Goal: Transaction & Acquisition: Purchase product/service

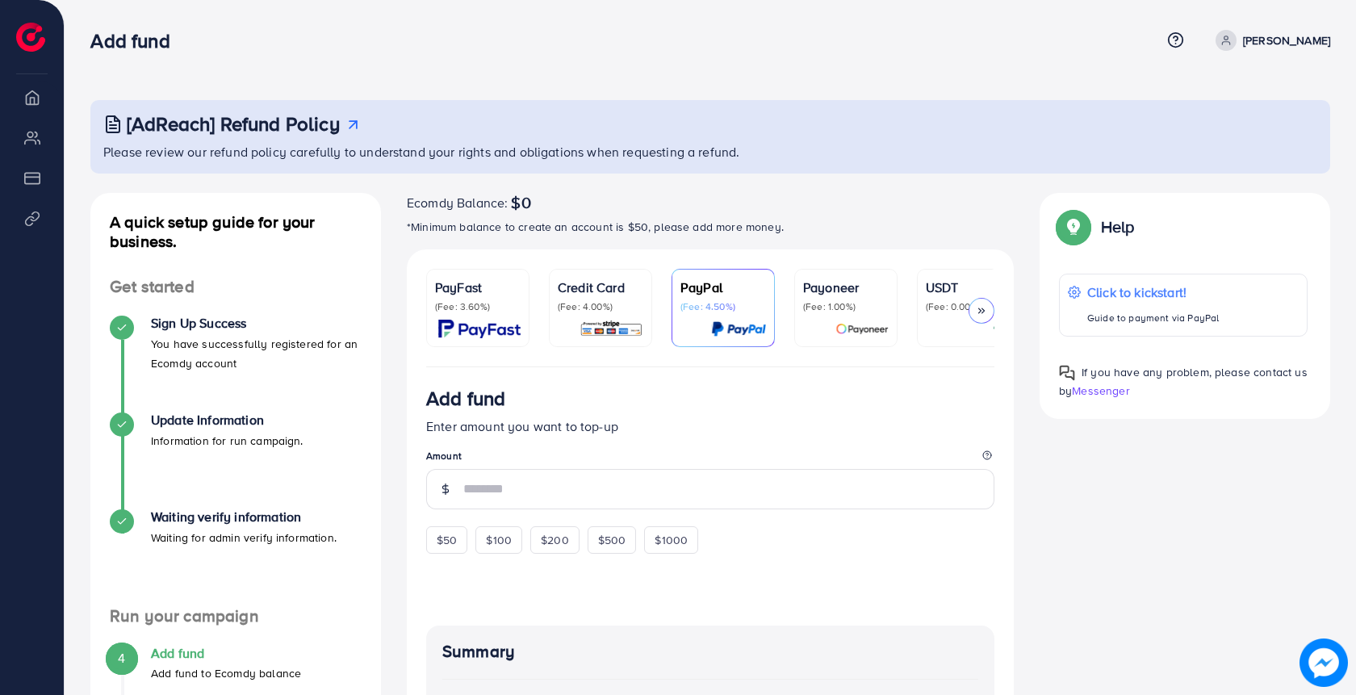
click at [875, 241] on div "Ecomdy Balance: $0 *Minimum balance to create an account is $50, please add mor…" at bounding box center [710, 221] width 607 height 56
click at [867, 241] on div "Ecomdy Balance: $0 *Minimum balance to create an account is $50, please add mor…" at bounding box center [710, 221] width 607 height 56
click at [869, 244] on div "Ecomdy Balance: $0 *Minimum balance to create an account is $50, please add mor…" at bounding box center [708, 221] width 605 height 56
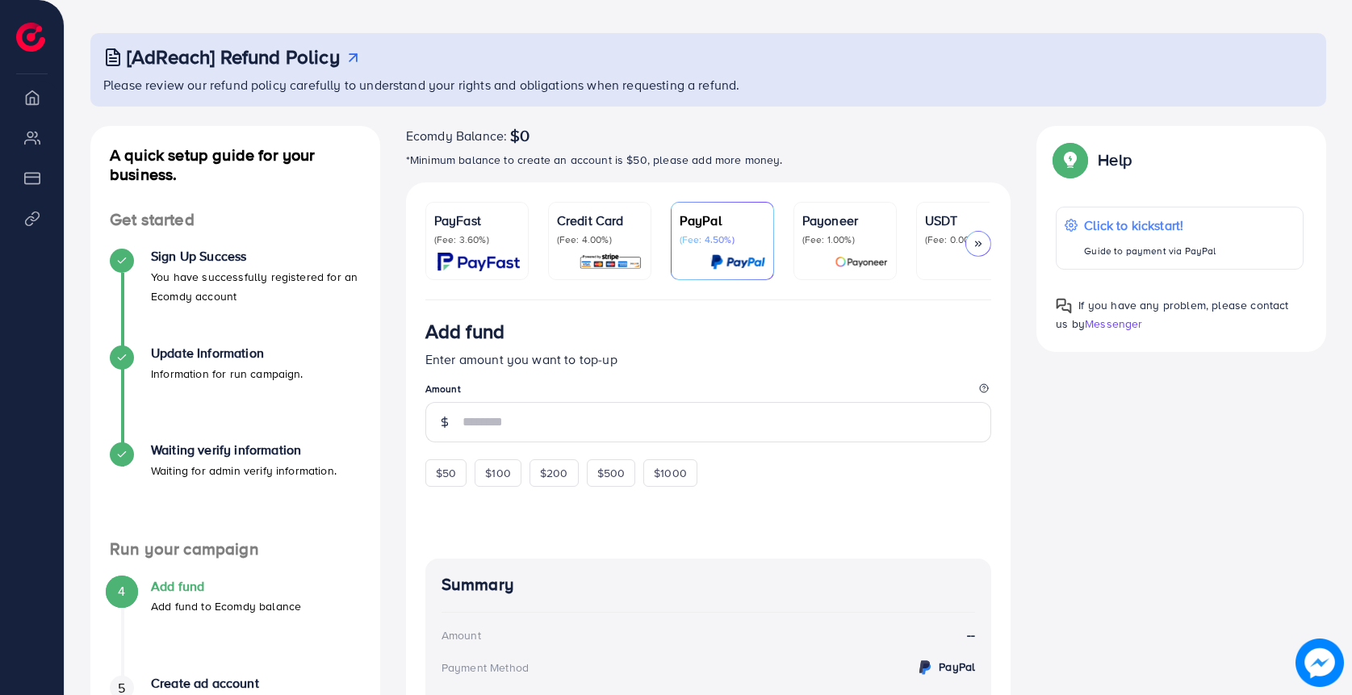
scroll to position [97, 0]
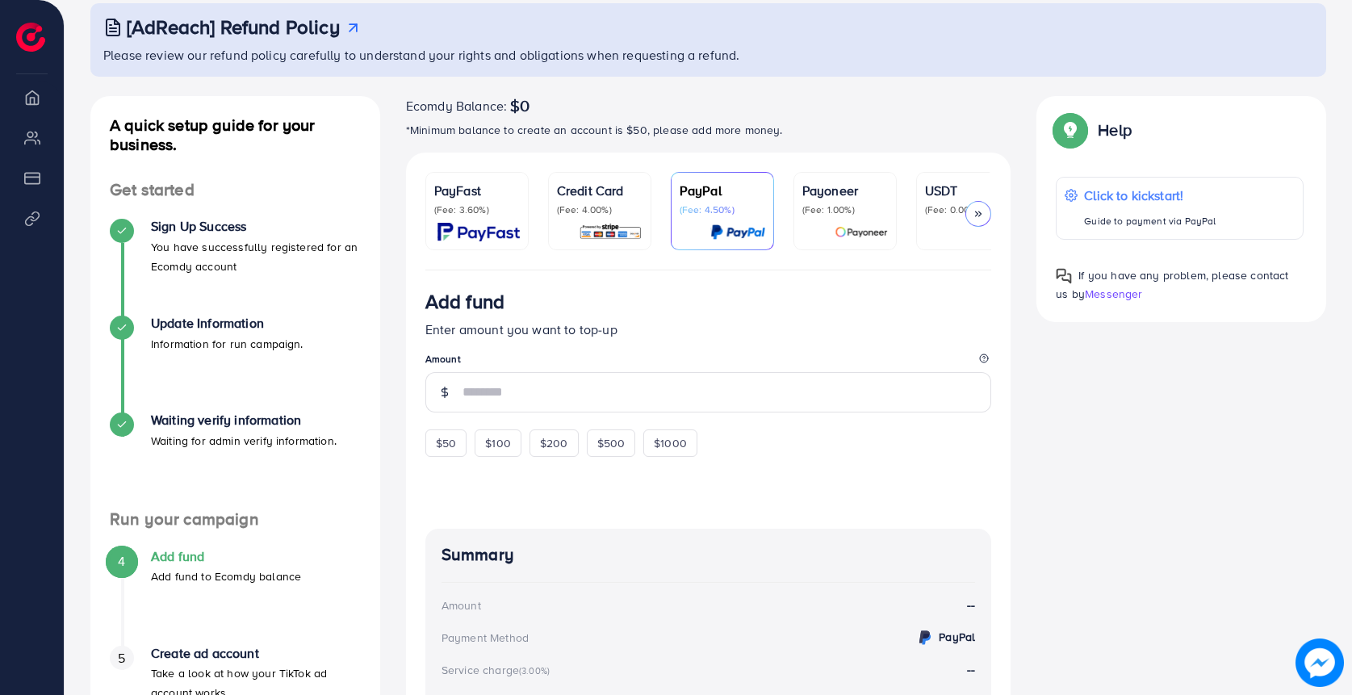
click at [608, 211] on p "(Fee: 4.00%)" at bounding box center [600, 209] width 86 height 13
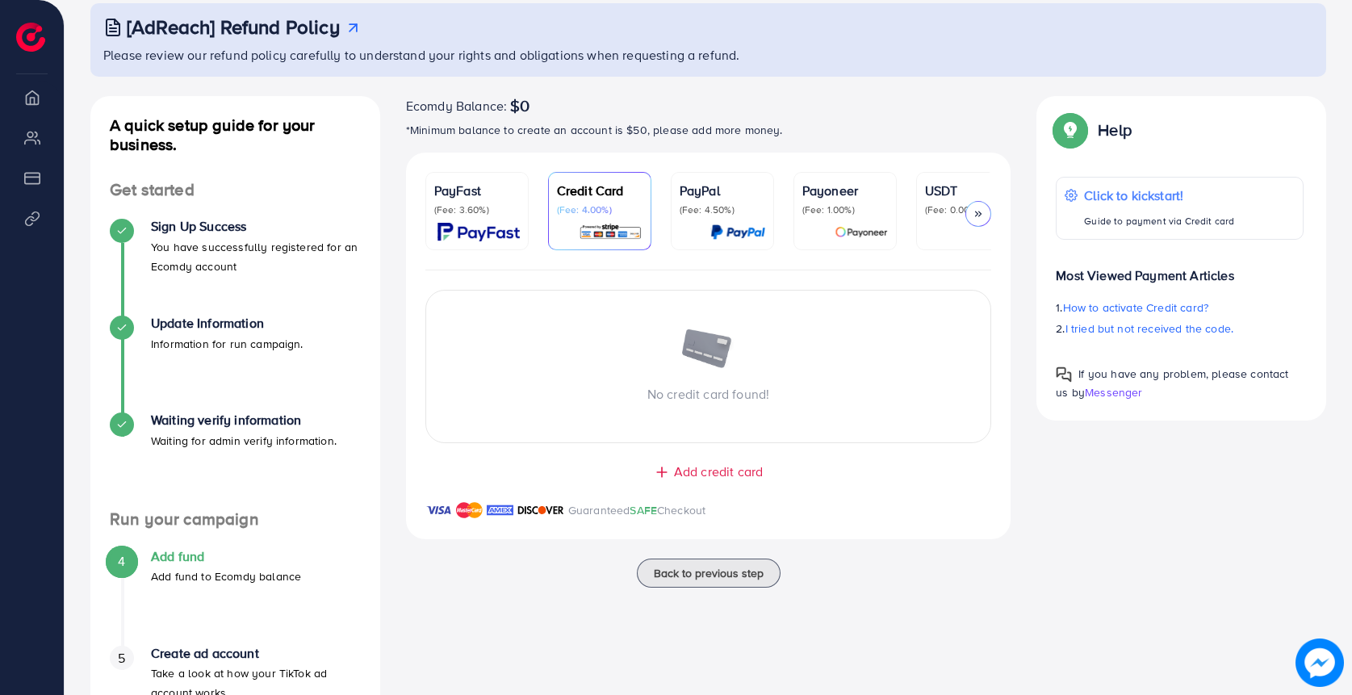
click at [709, 213] on p "(Fee: 4.50%)" at bounding box center [722, 209] width 86 height 13
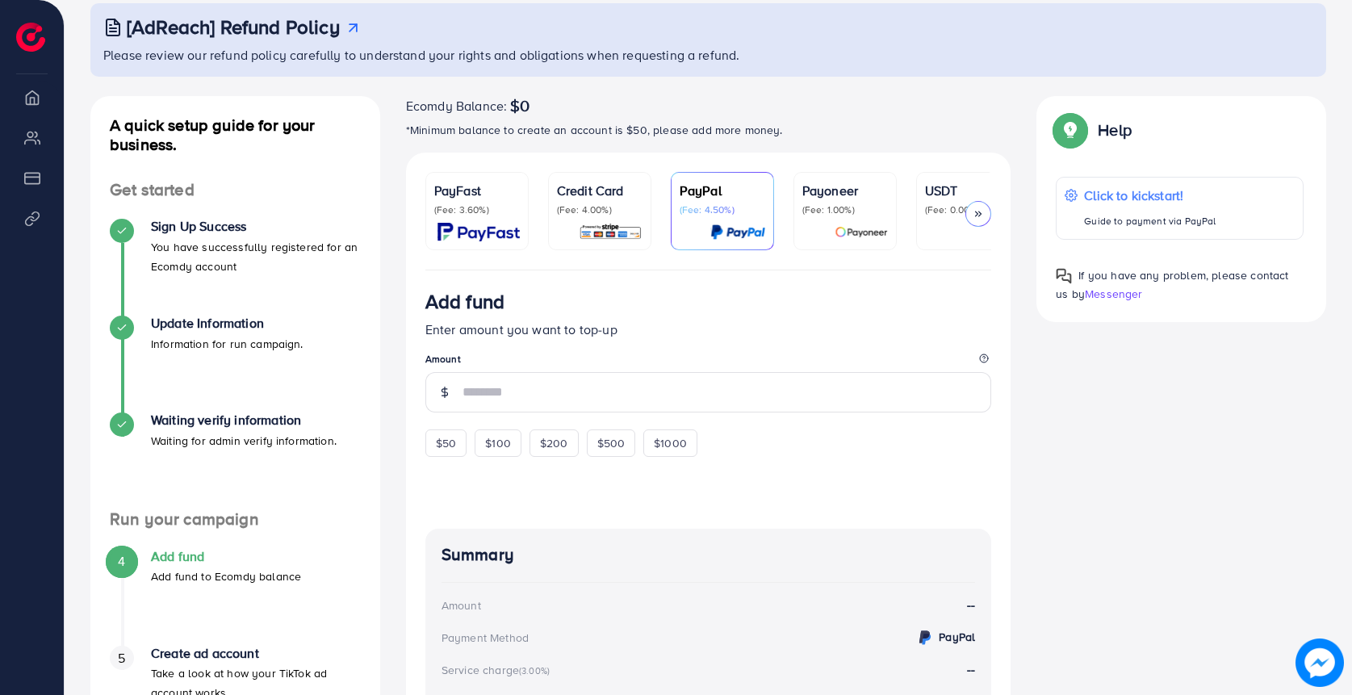
click at [847, 199] on p "Payoneer" at bounding box center [845, 190] width 86 height 19
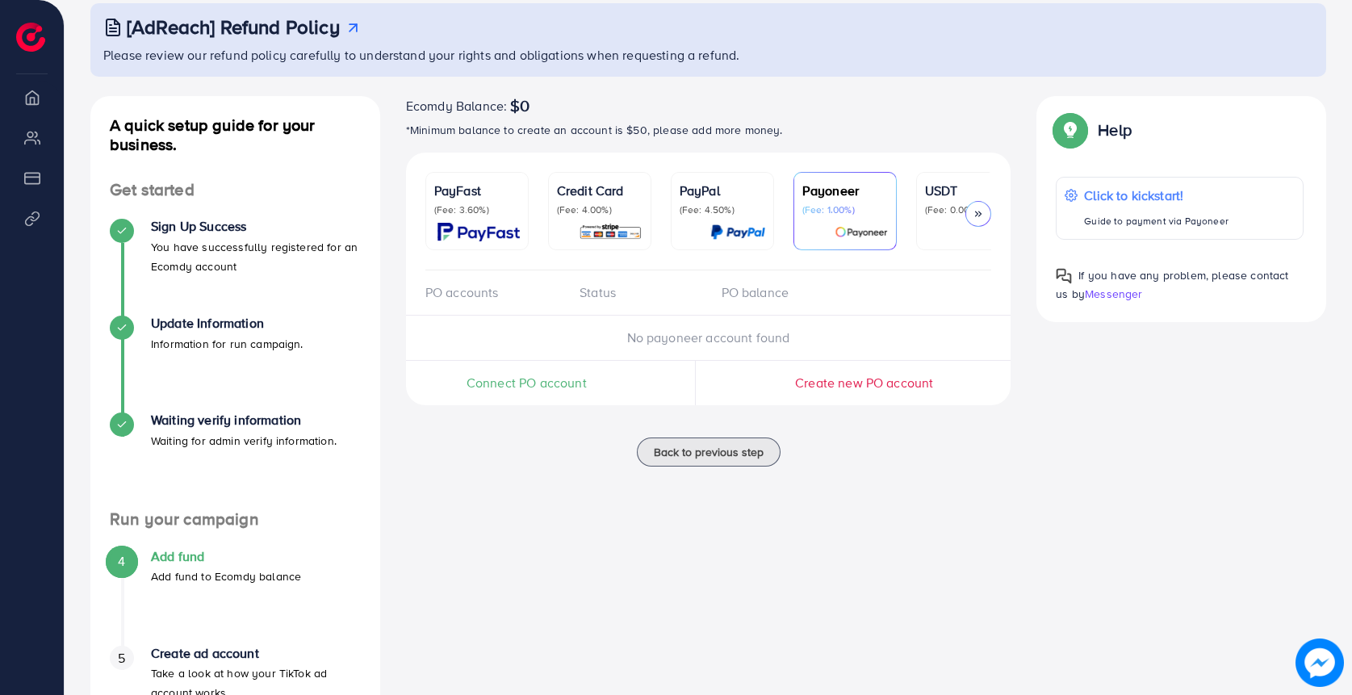
click at [555, 391] on span "Connect PO account" at bounding box center [526, 383] width 120 height 19
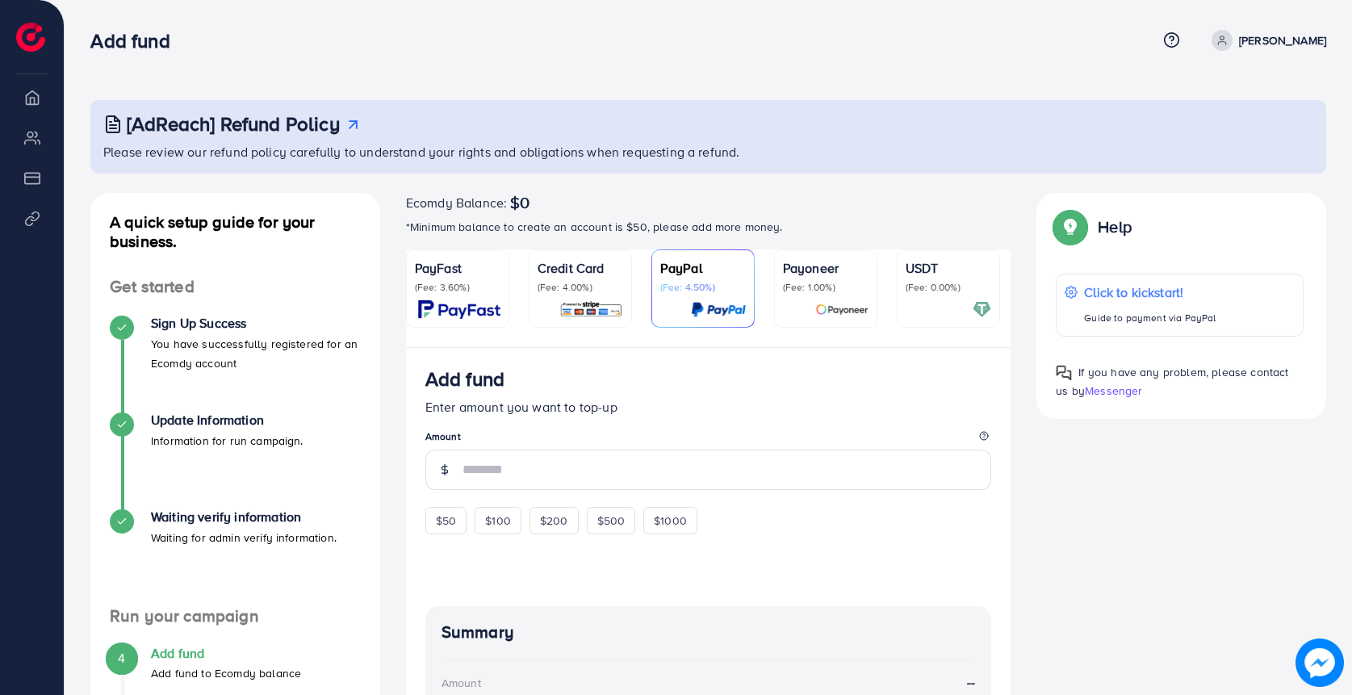
click at [581, 295] on div "Credit Card (Fee: 4.00%)" at bounding box center [580, 288] width 86 height 61
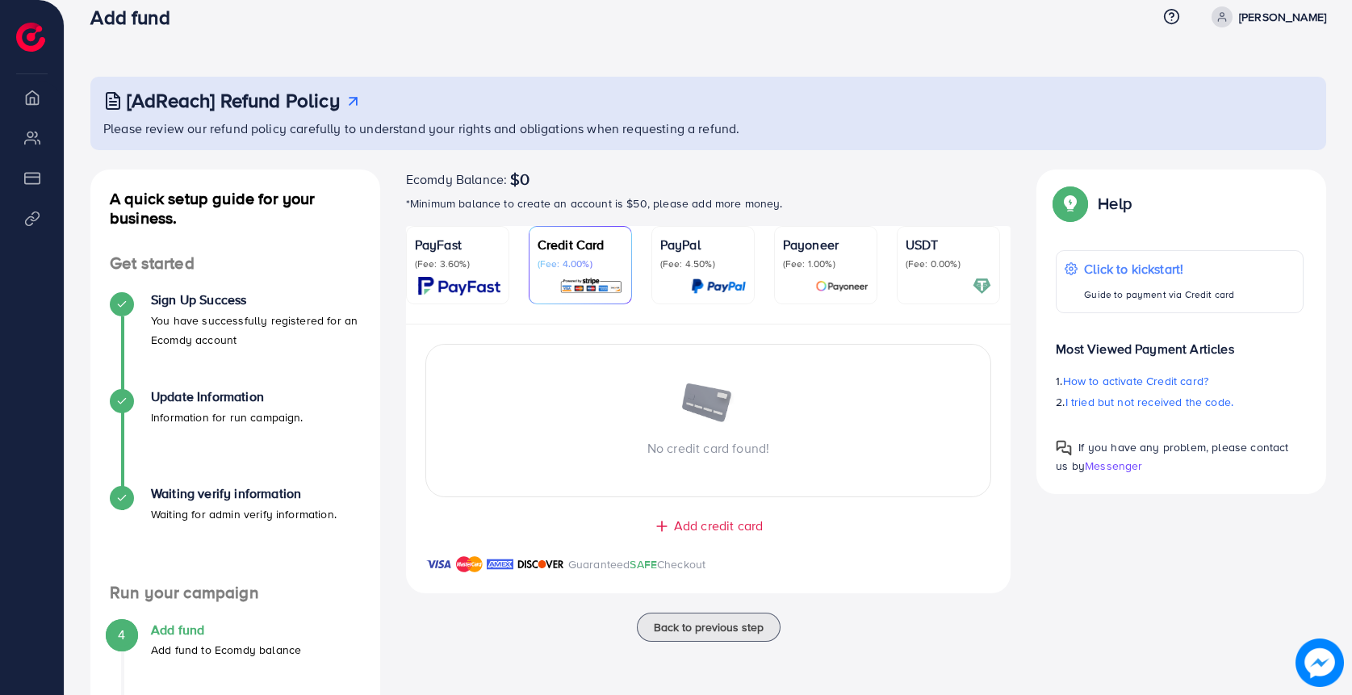
scroll to position [29, 0]
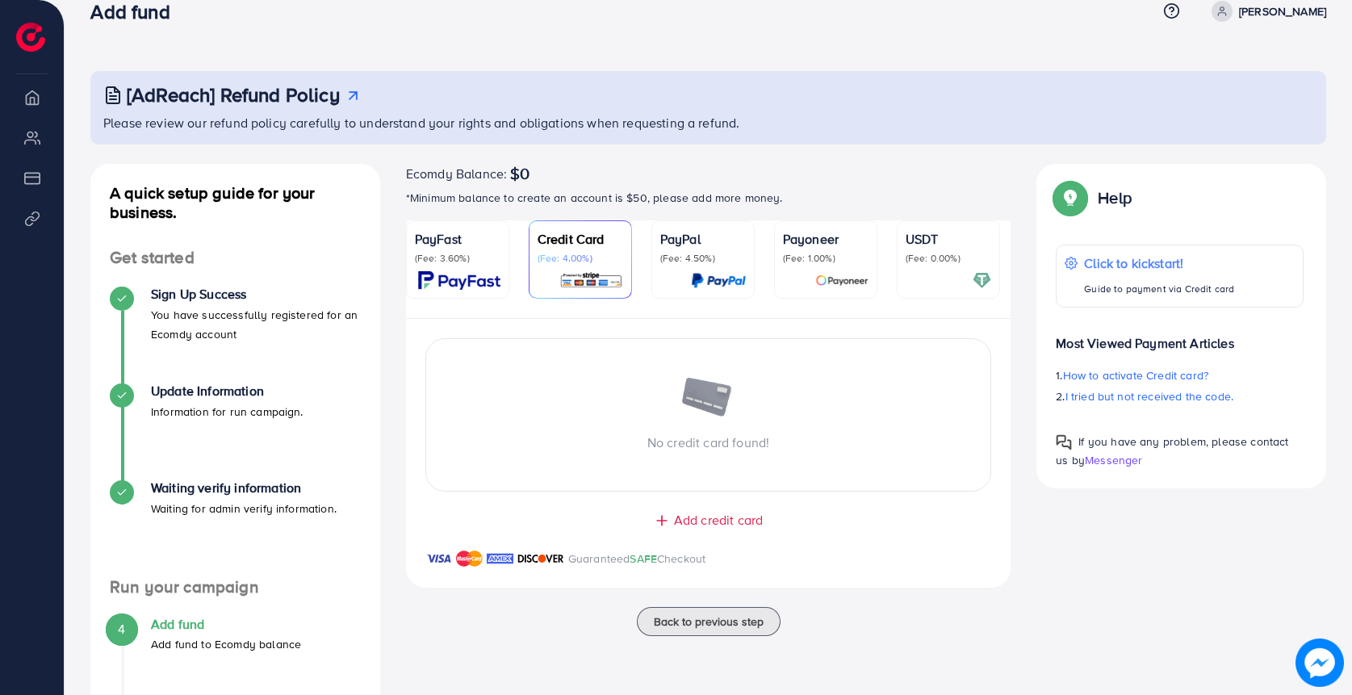
click at [912, 259] on p "(Fee: 0.00%)" at bounding box center [948, 258] width 86 height 13
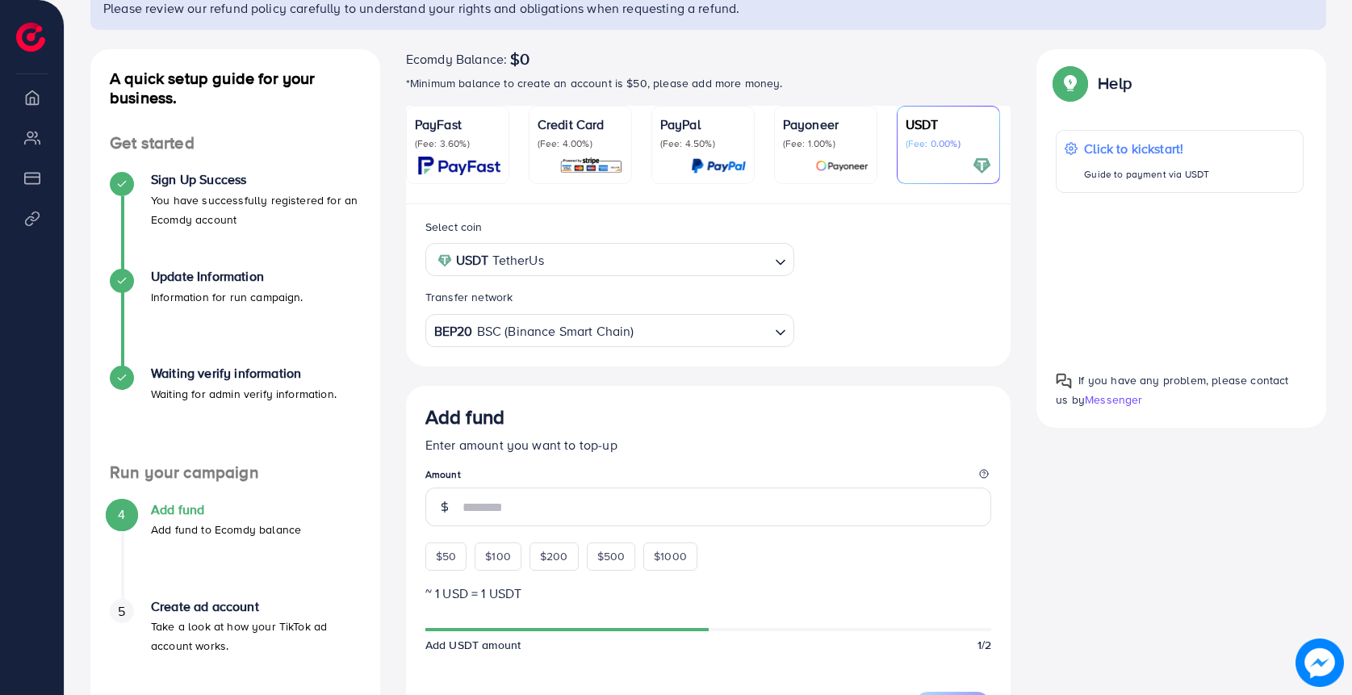
scroll to position [198, 0]
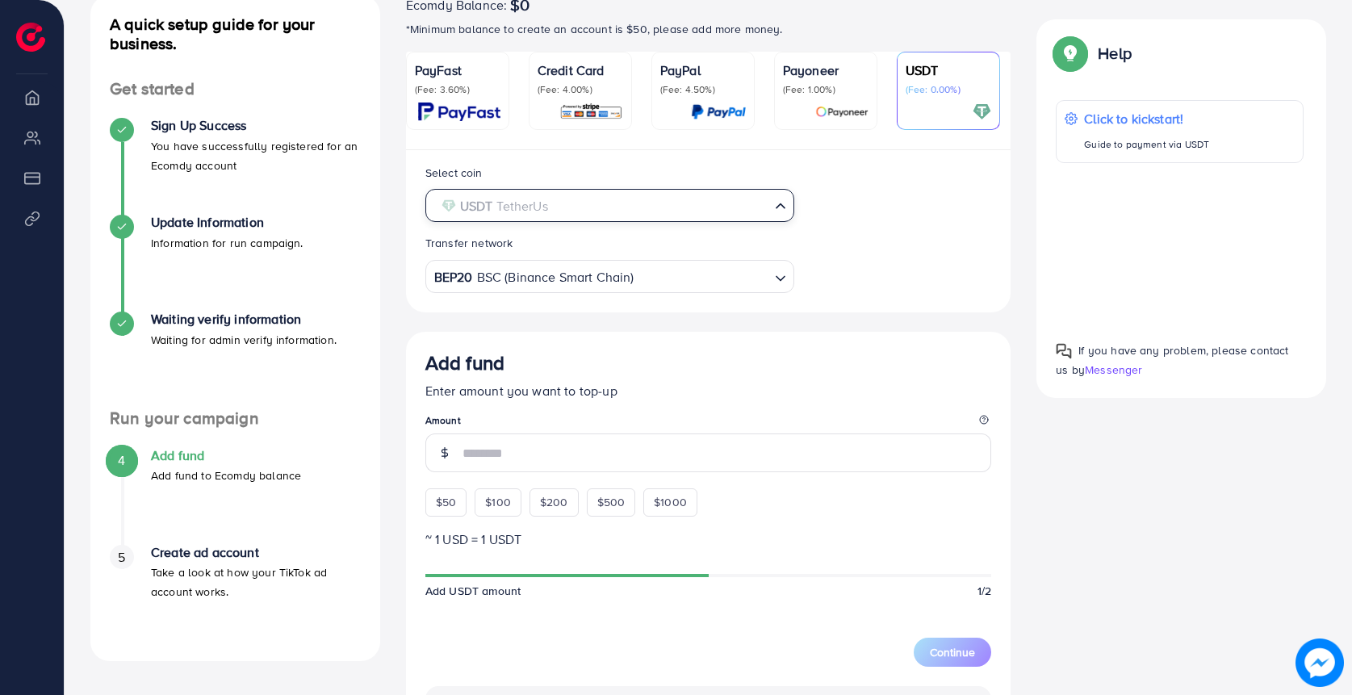
click at [713, 217] on input "Search for option" at bounding box center [601, 206] width 336 height 25
click at [736, 207] on input "Search for option" at bounding box center [601, 206] width 336 height 25
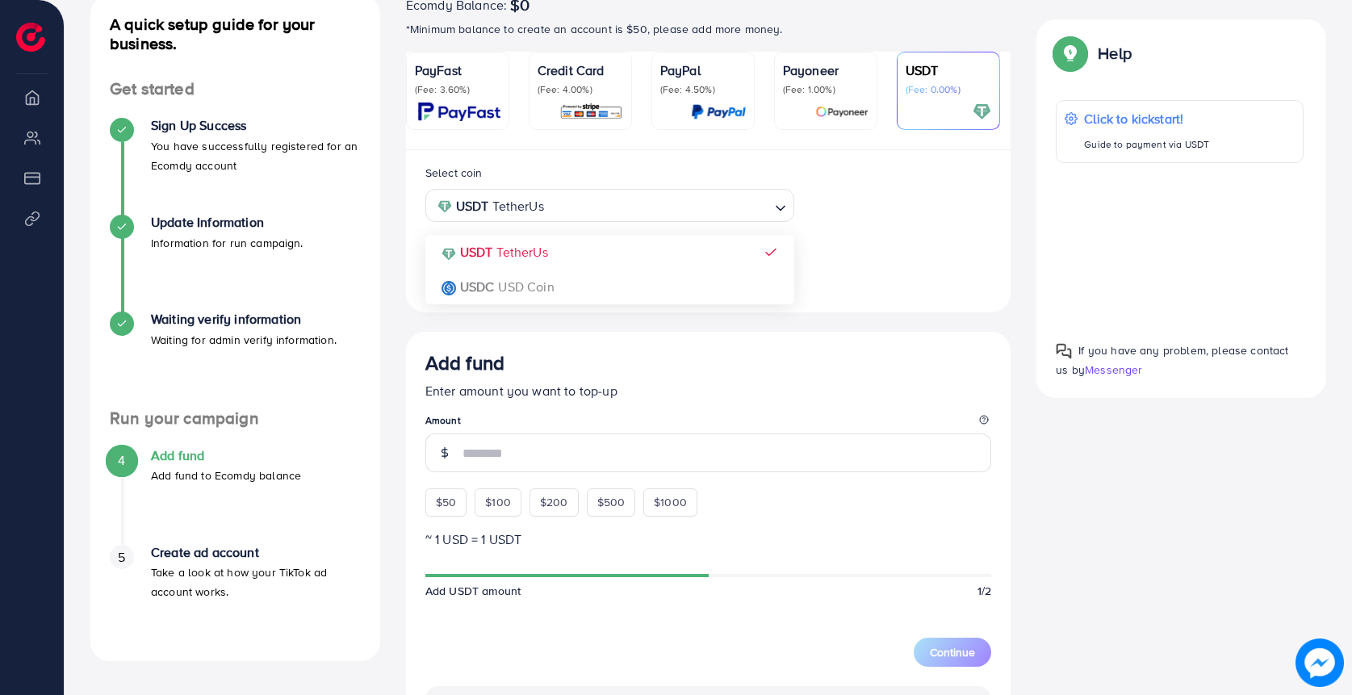
click at [806, 203] on div "Select coin USDT TetherUs Loading... USDT TetherUs USDC USD Coin" at bounding box center [609, 193] width 395 height 60
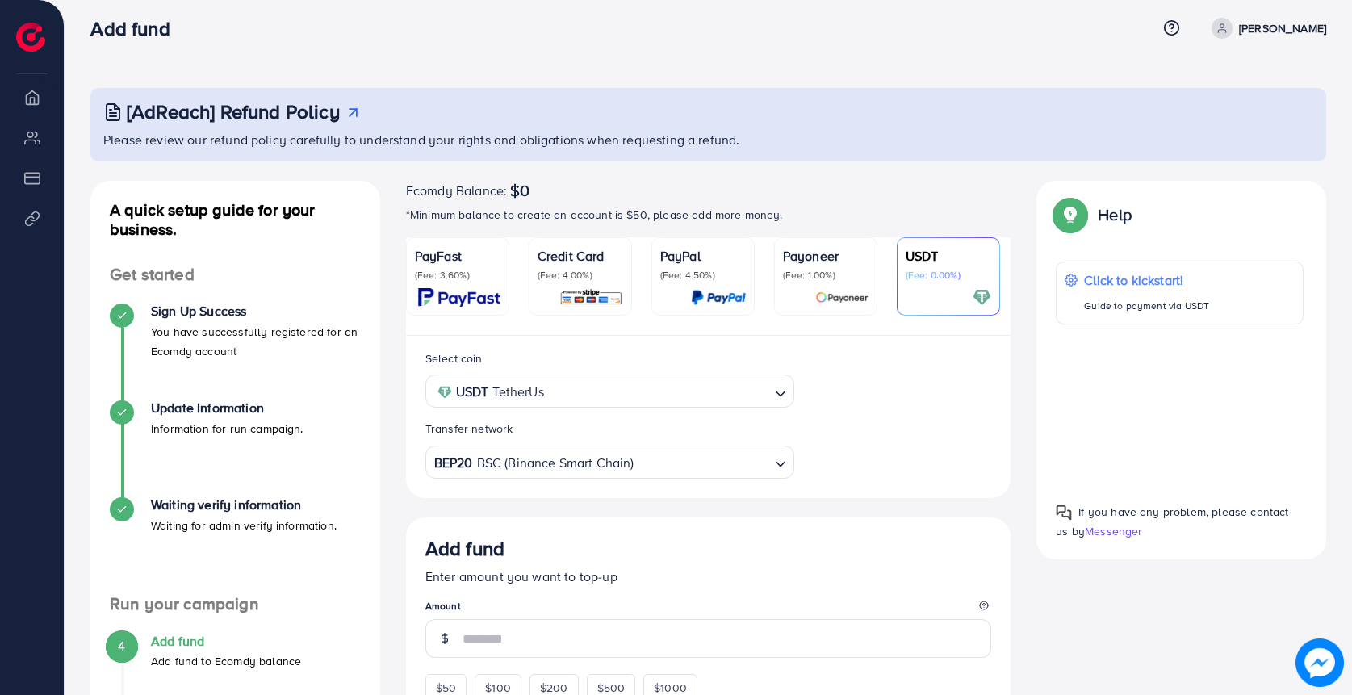
scroll to position [15, 0]
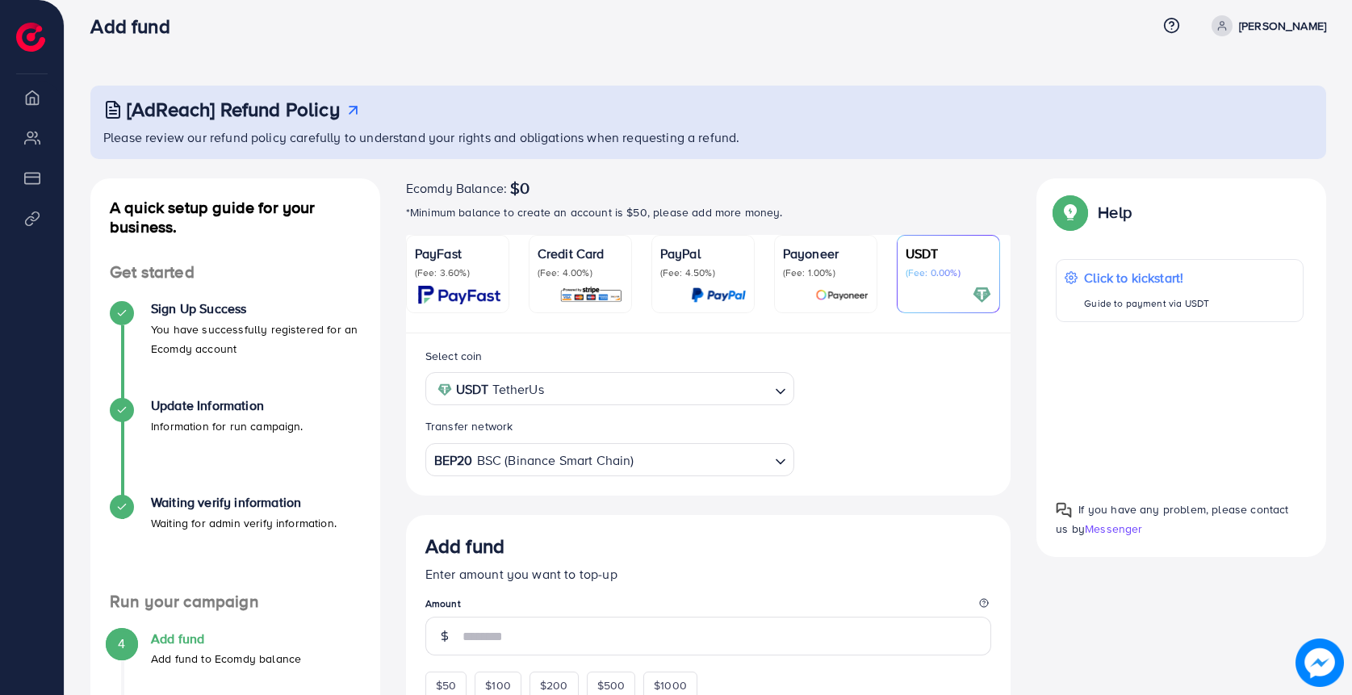
click at [827, 276] on p "(Fee: 1.00%)" at bounding box center [826, 272] width 86 height 13
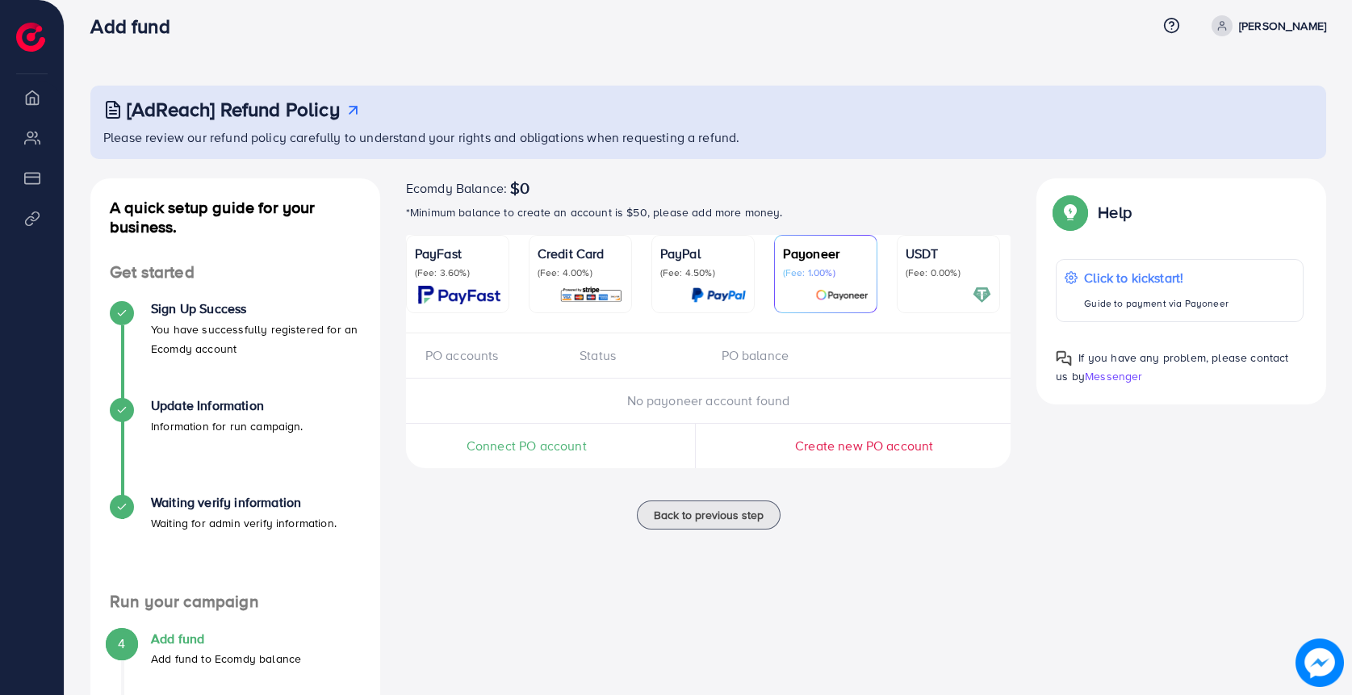
click at [765, 369] on div "PO accounts Status PO balance" at bounding box center [708, 355] width 605 height 45
click at [757, 358] on div "PO balance" at bounding box center [779, 355] width 141 height 19
click at [604, 362] on div "Status" at bounding box center [637, 355] width 141 height 19
click at [458, 362] on div "PO accounts" at bounding box center [495, 355] width 141 height 19
click at [535, 449] on span "Connect PO account" at bounding box center [526, 446] width 120 height 19
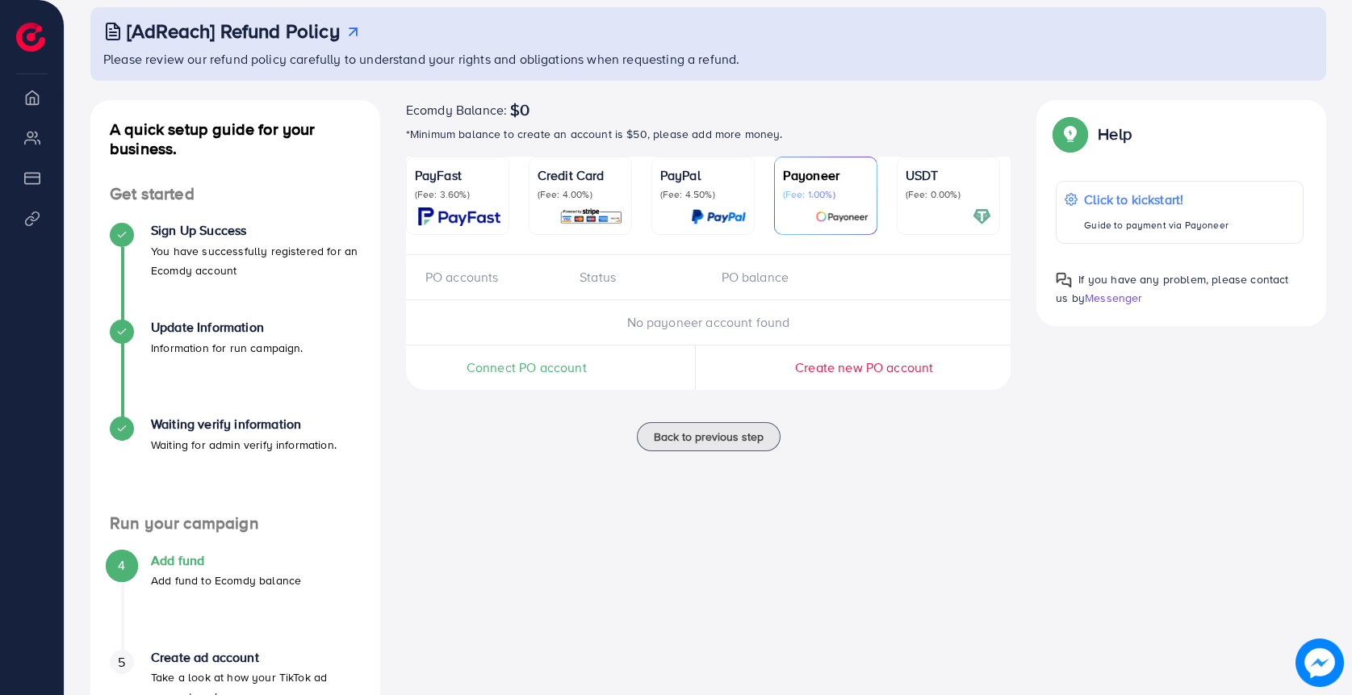
scroll to position [79, 0]
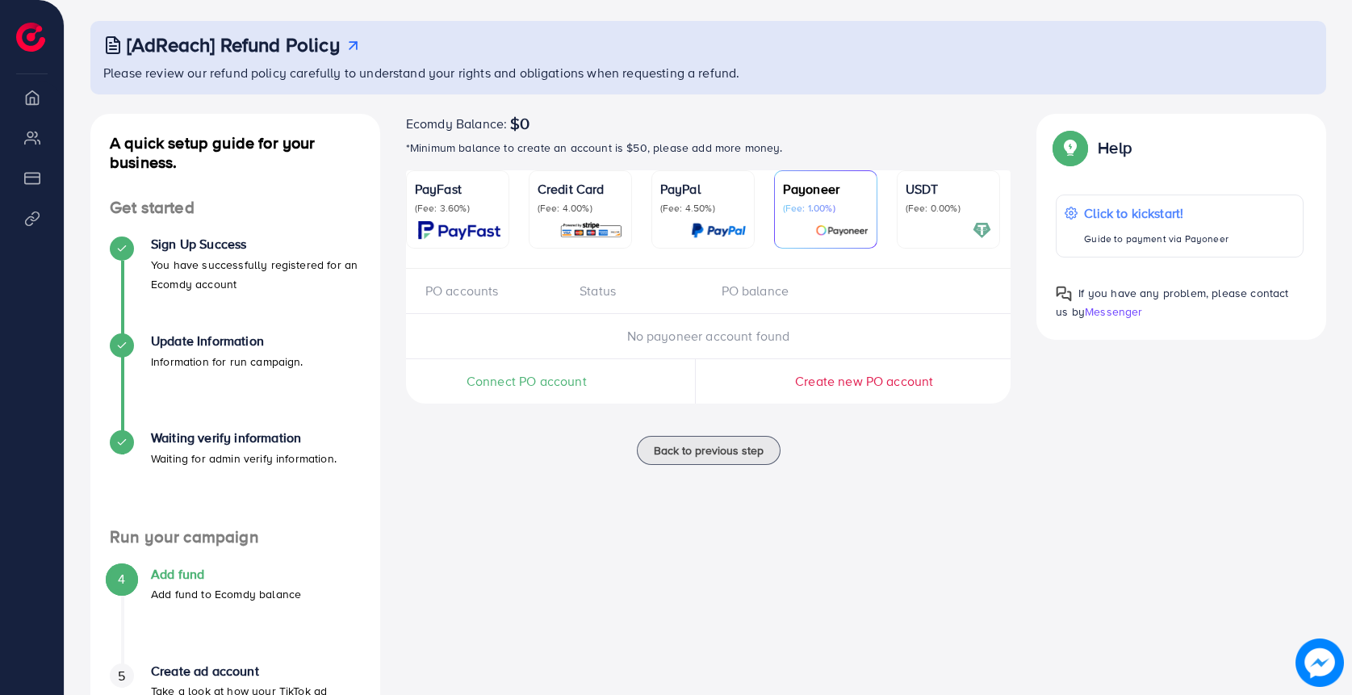
drag, startPoint x: 153, startPoint y: 264, endPoint x: 203, endPoint y: 310, distance: 67.4
click at [203, 310] on div "Sign Up Success You have successfully registered for an Ecomdy account" at bounding box center [235, 284] width 251 height 97
drag, startPoint x: 153, startPoint y: 336, endPoint x: 295, endPoint y: 335, distance: 142.0
click at [295, 335] on h4 "Update Information" at bounding box center [227, 340] width 153 height 15
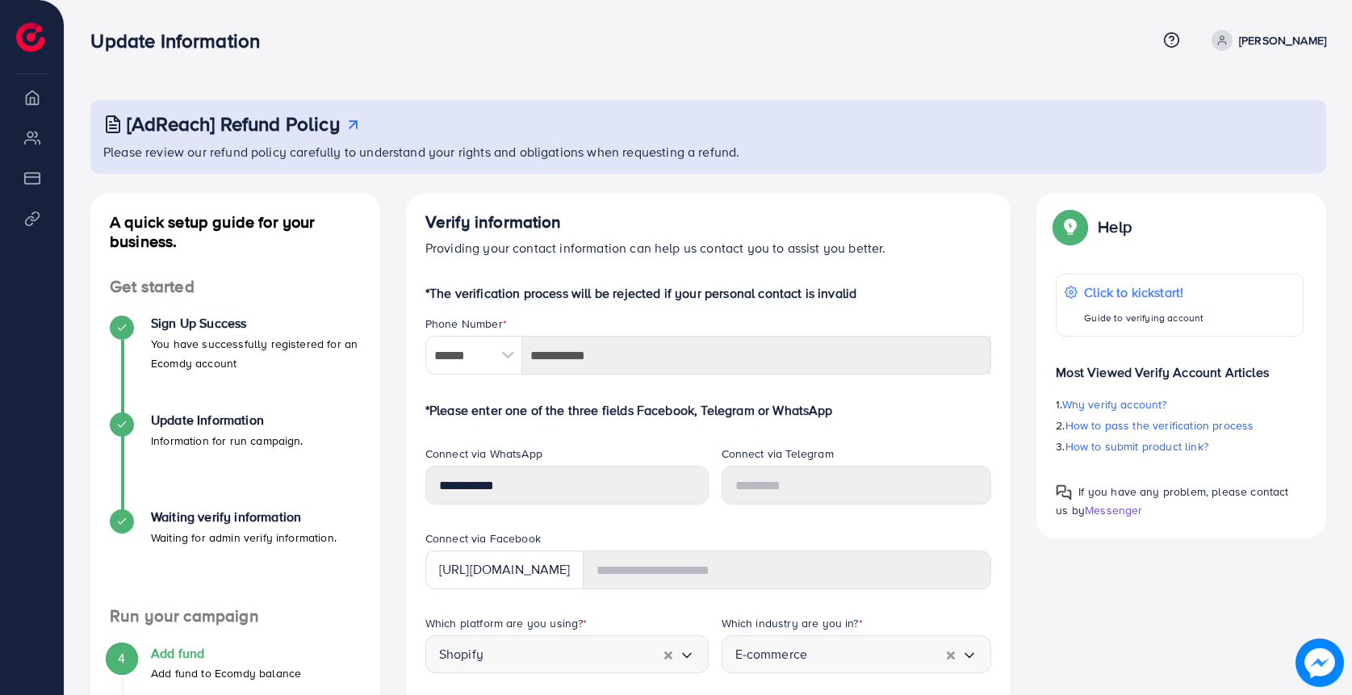
click at [259, 365] on p "You have successfully registered for an Ecomdy account" at bounding box center [256, 353] width 210 height 39
drag, startPoint x: 141, startPoint y: 417, endPoint x: 289, endPoint y: 420, distance: 147.7
click at [289, 420] on div "Update Information Information for run campaign." at bounding box center [235, 430] width 251 height 37
click at [295, 383] on div "Sign Up Success You have successfully registered for an Ecomdy account" at bounding box center [235, 364] width 251 height 97
click at [184, 324] on h4 "Sign Up Success" at bounding box center [256, 323] width 210 height 15
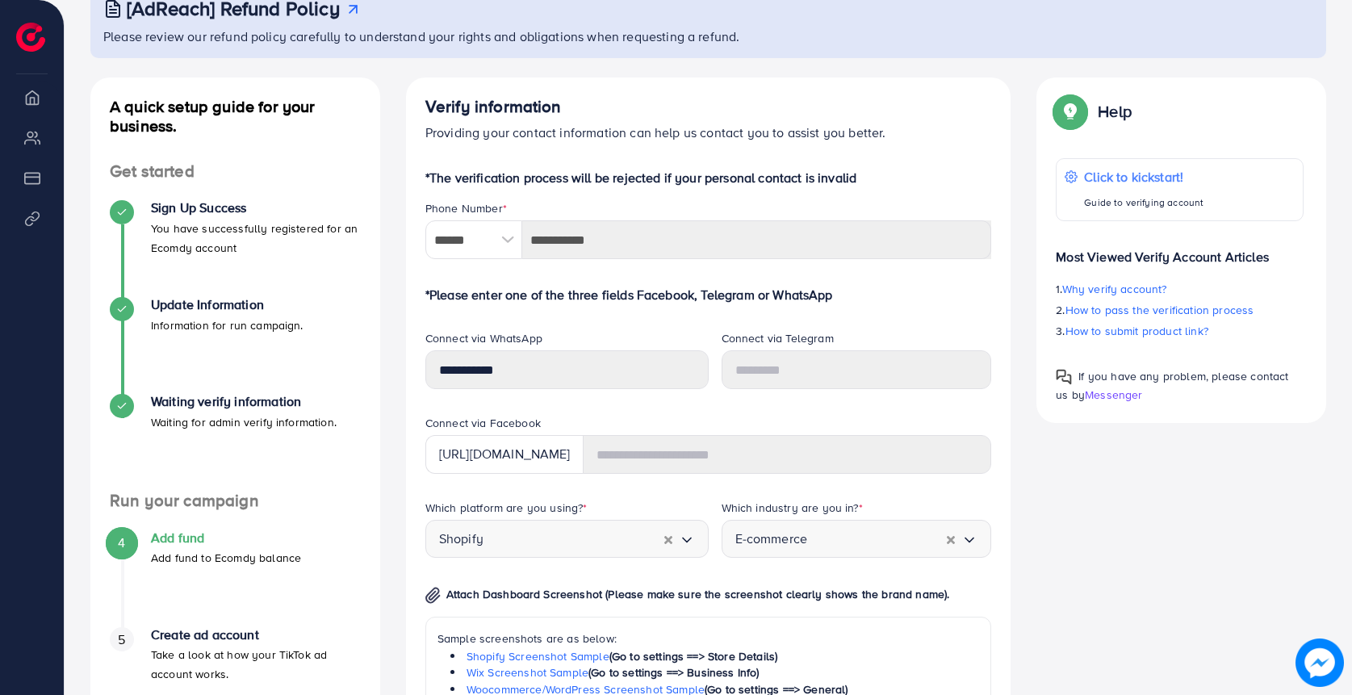
scroll to position [1, 0]
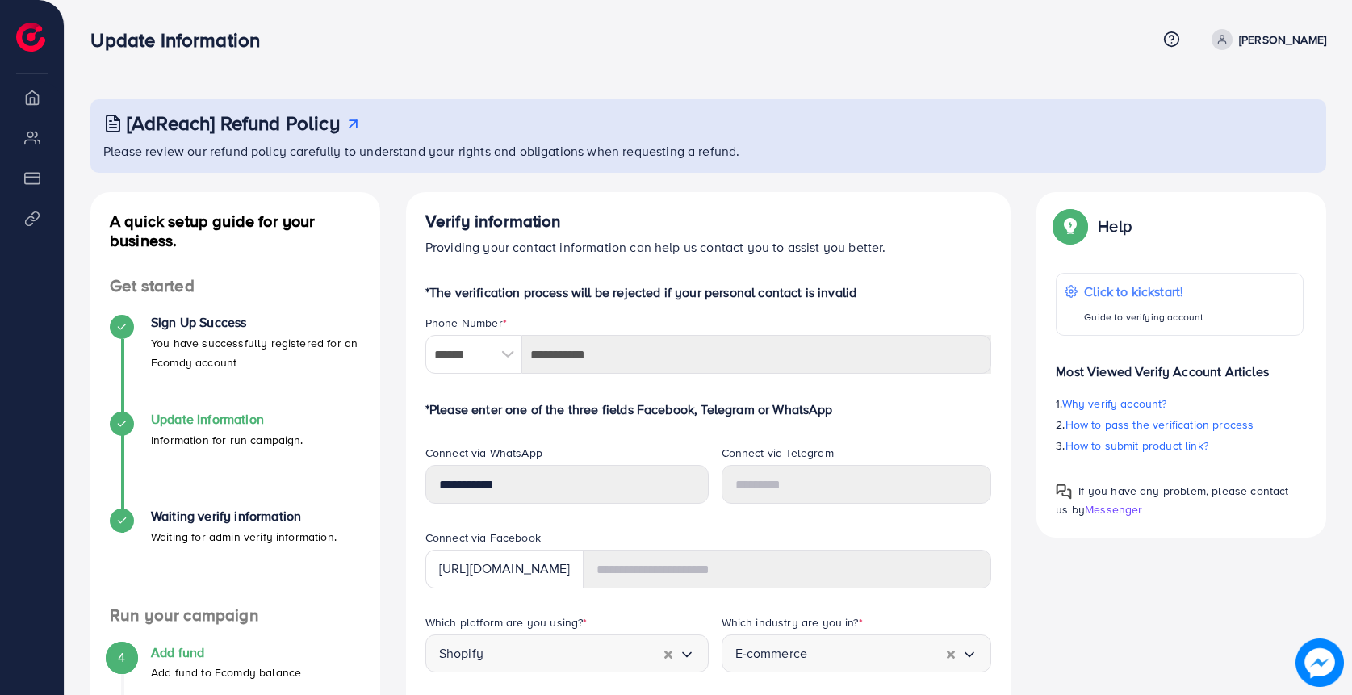
click at [181, 421] on h4 "Update Information" at bounding box center [227, 419] width 153 height 15
click at [132, 422] on div at bounding box center [122, 424] width 24 height 24
click at [163, 315] on h4 "Sign Up Success" at bounding box center [256, 322] width 210 height 15
click at [166, 420] on h4 "Update Information" at bounding box center [227, 419] width 153 height 15
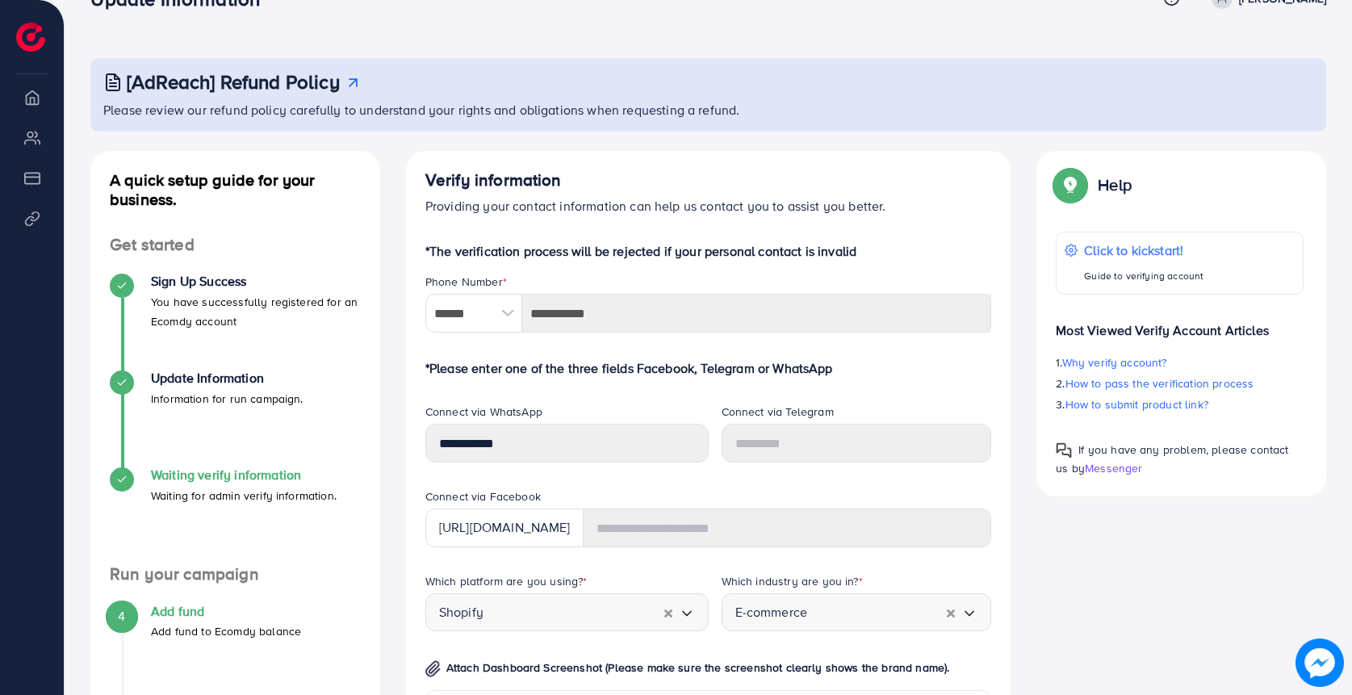
scroll to position [77, 0]
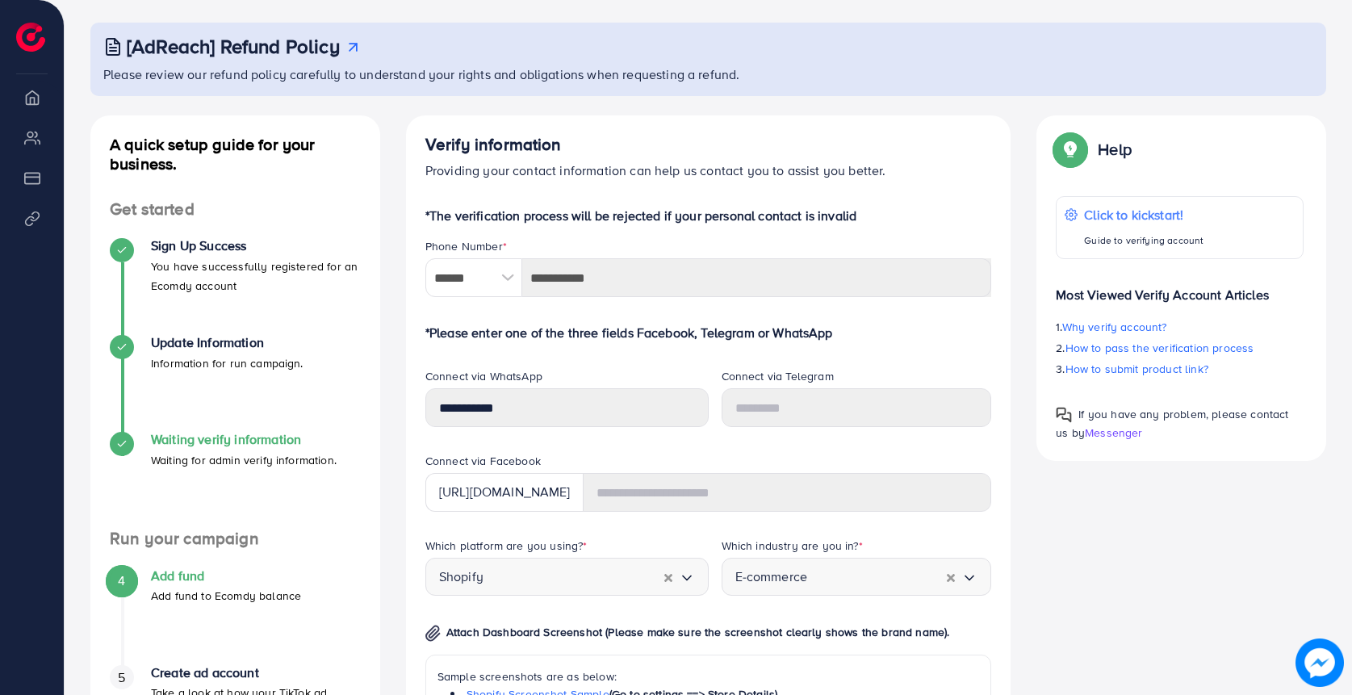
click at [202, 436] on h4 "Waiting verify information" at bounding box center [244, 439] width 186 height 15
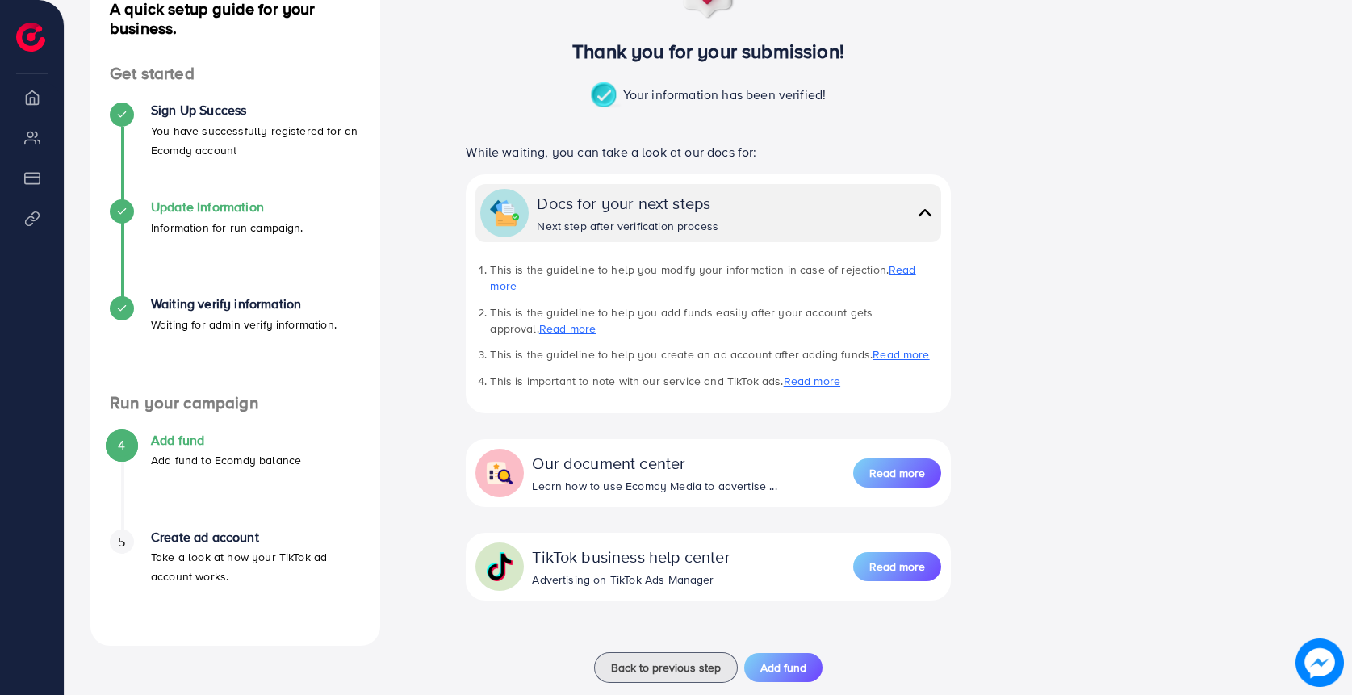
scroll to position [229, 0]
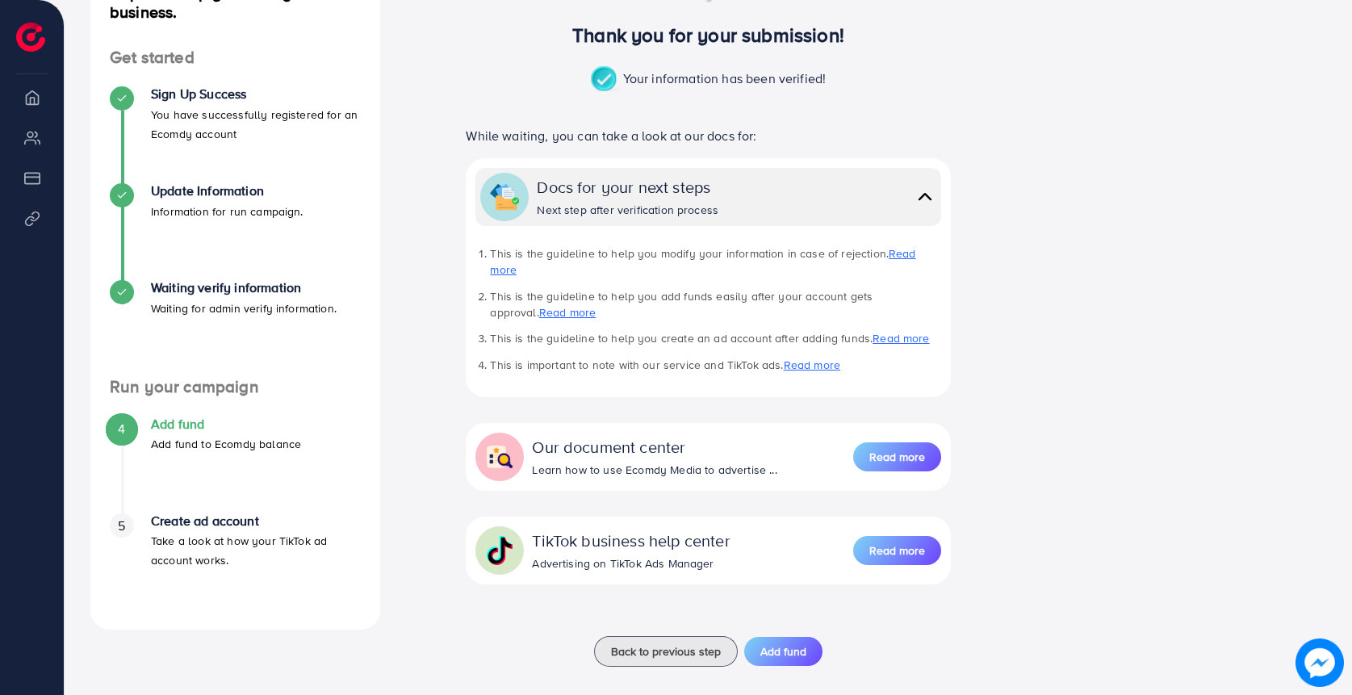
click at [178, 429] on h4 "Add fund" at bounding box center [226, 423] width 150 height 15
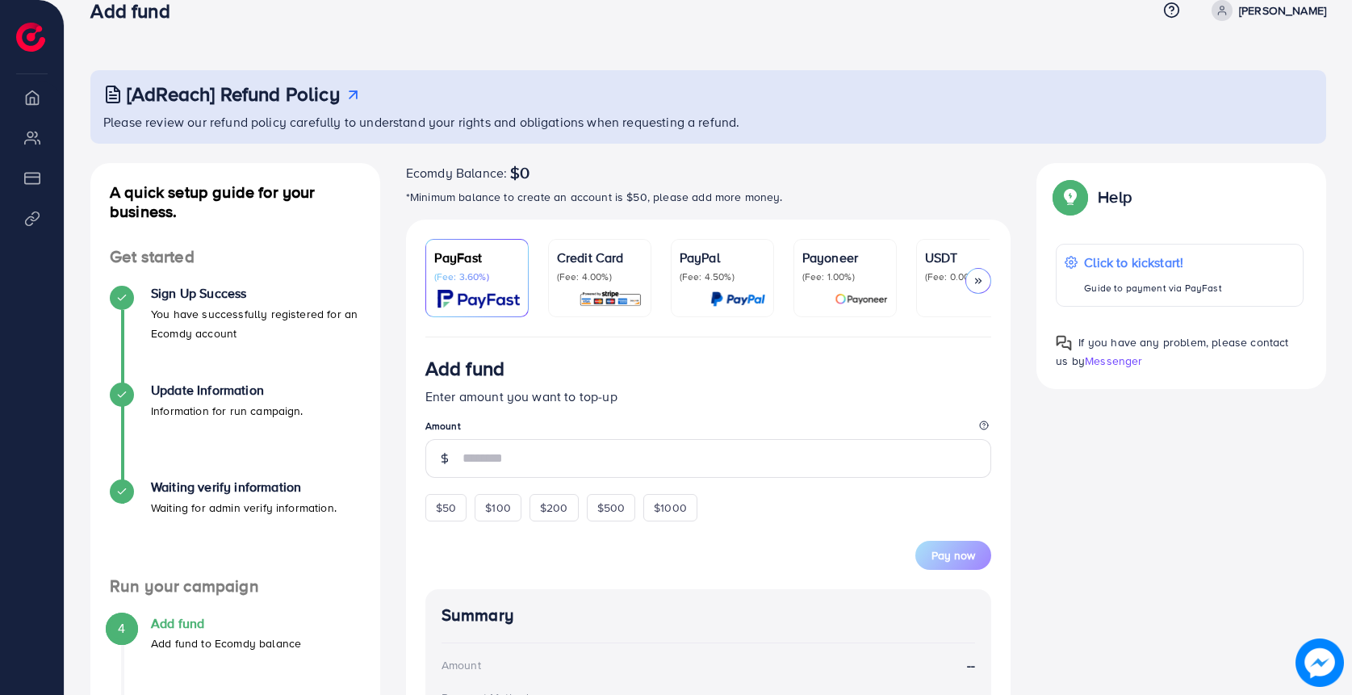
scroll to position [106, 0]
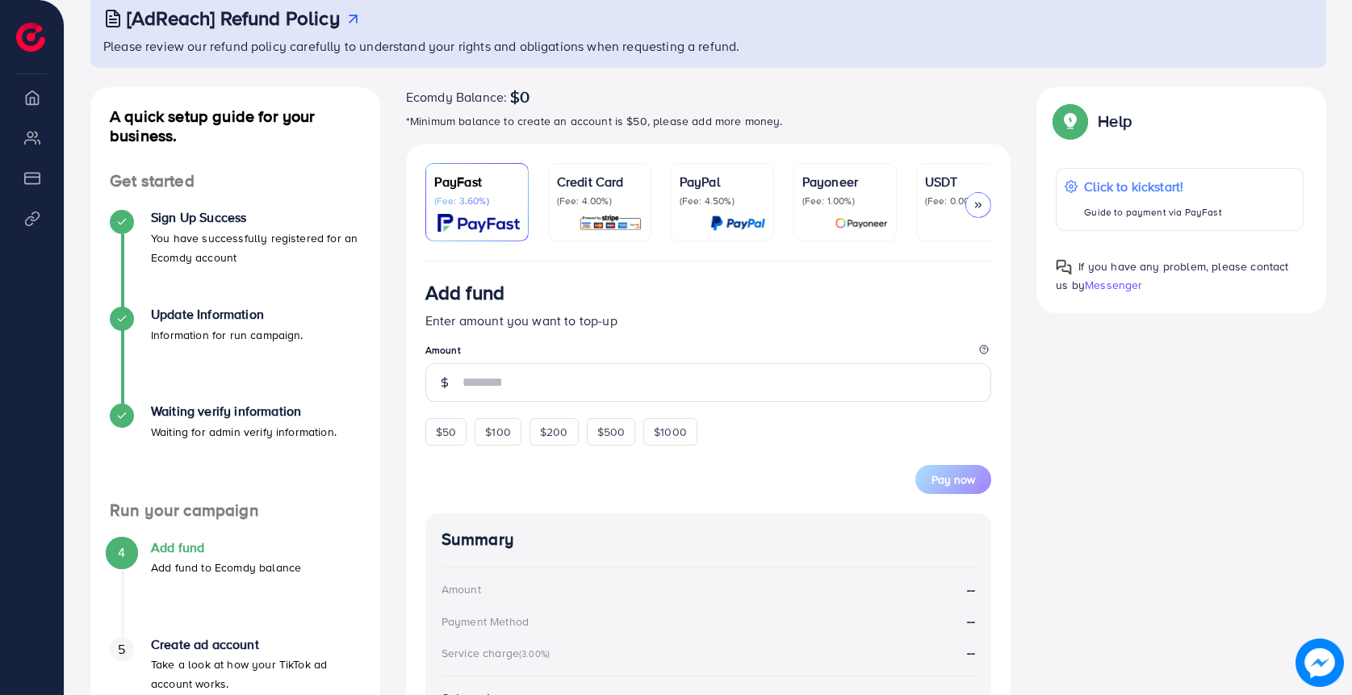
click at [976, 208] on icon at bounding box center [977, 204] width 11 height 11
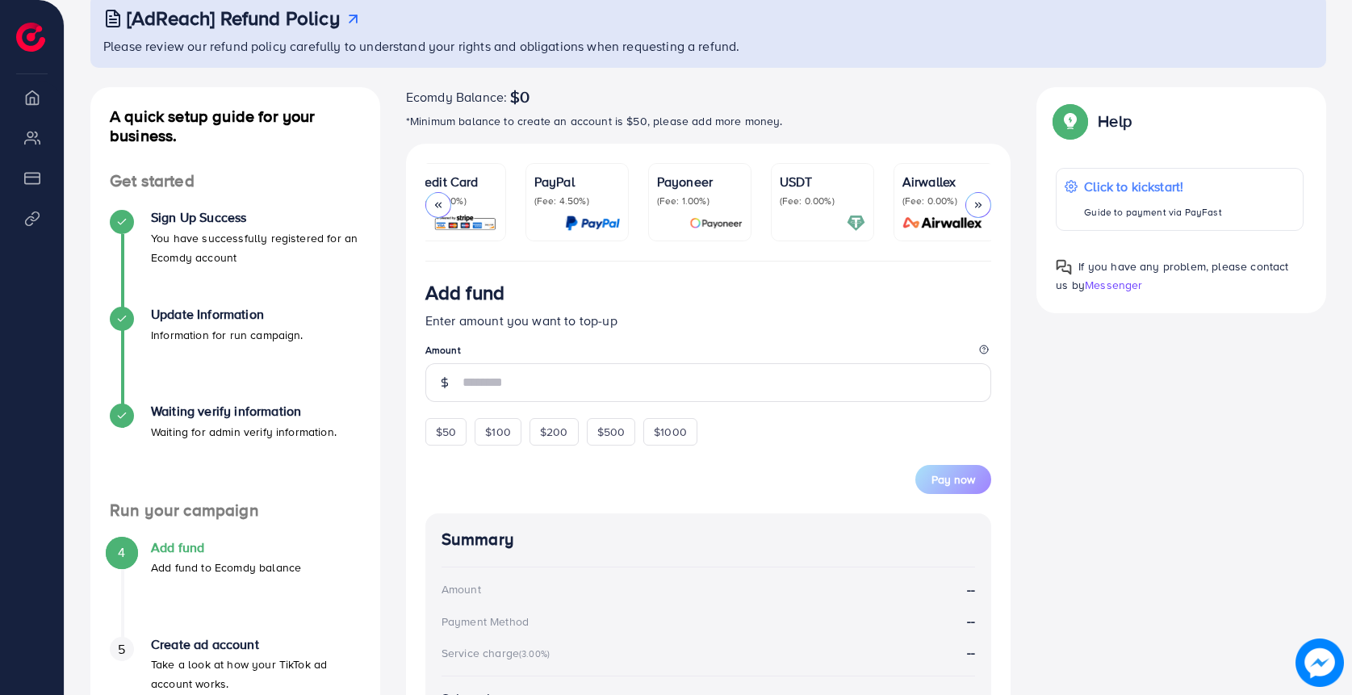
scroll to position [0, 150]
click at [690, 204] on p "(Fee: 1.00%)" at bounding box center [695, 200] width 86 height 13
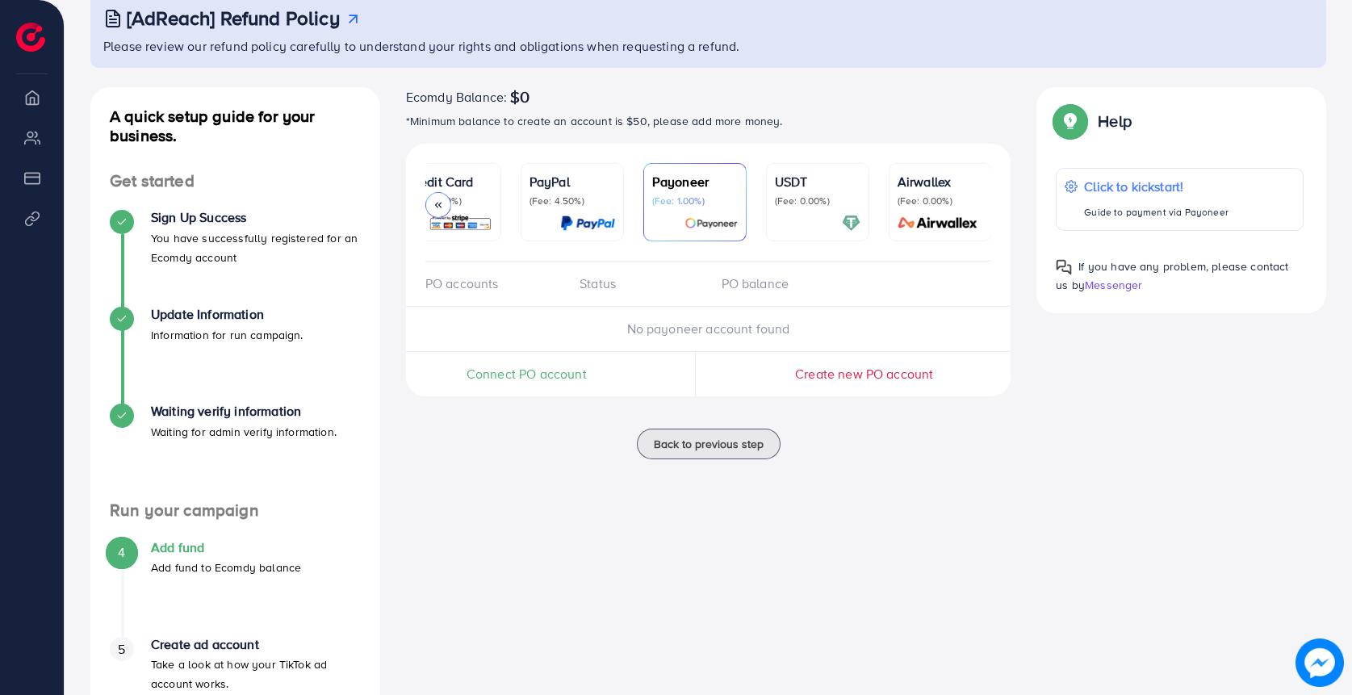
click at [439, 198] on div at bounding box center [438, 205] width 26 height 26
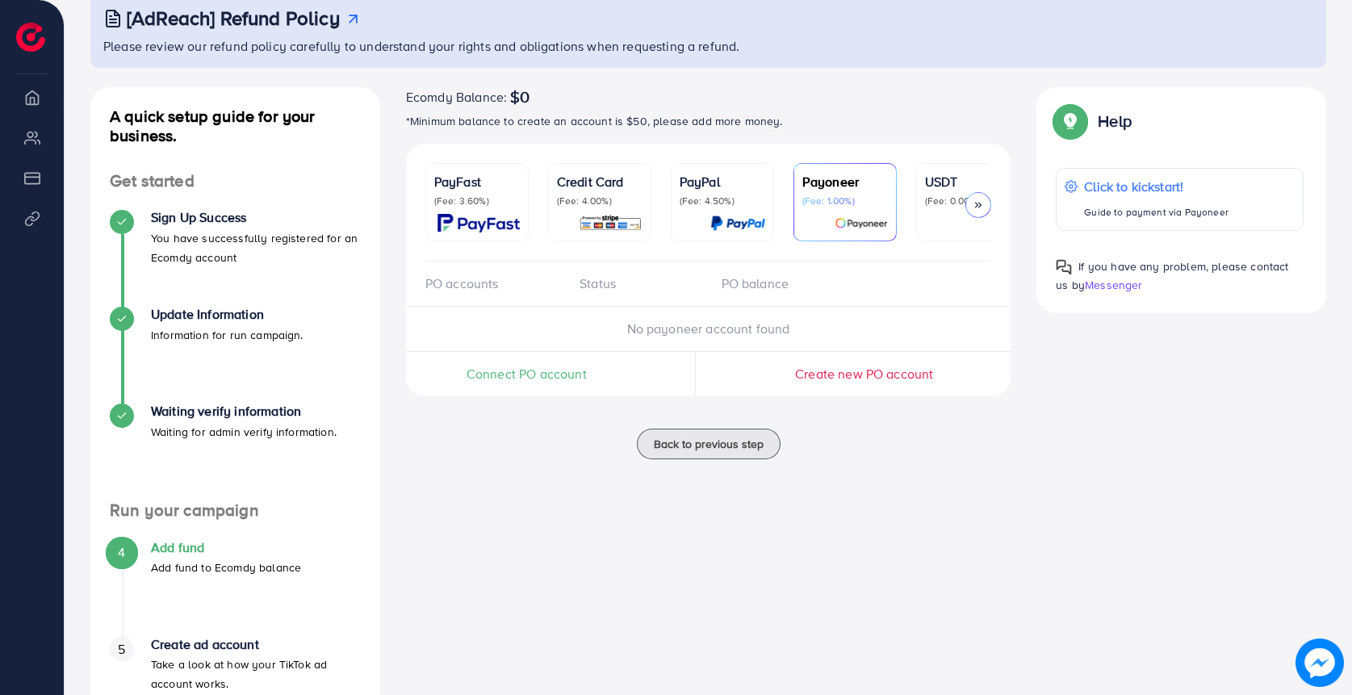
click at [537, 378] on span "Connect PO account" at bounding box center [526, 374] width 120 height 19
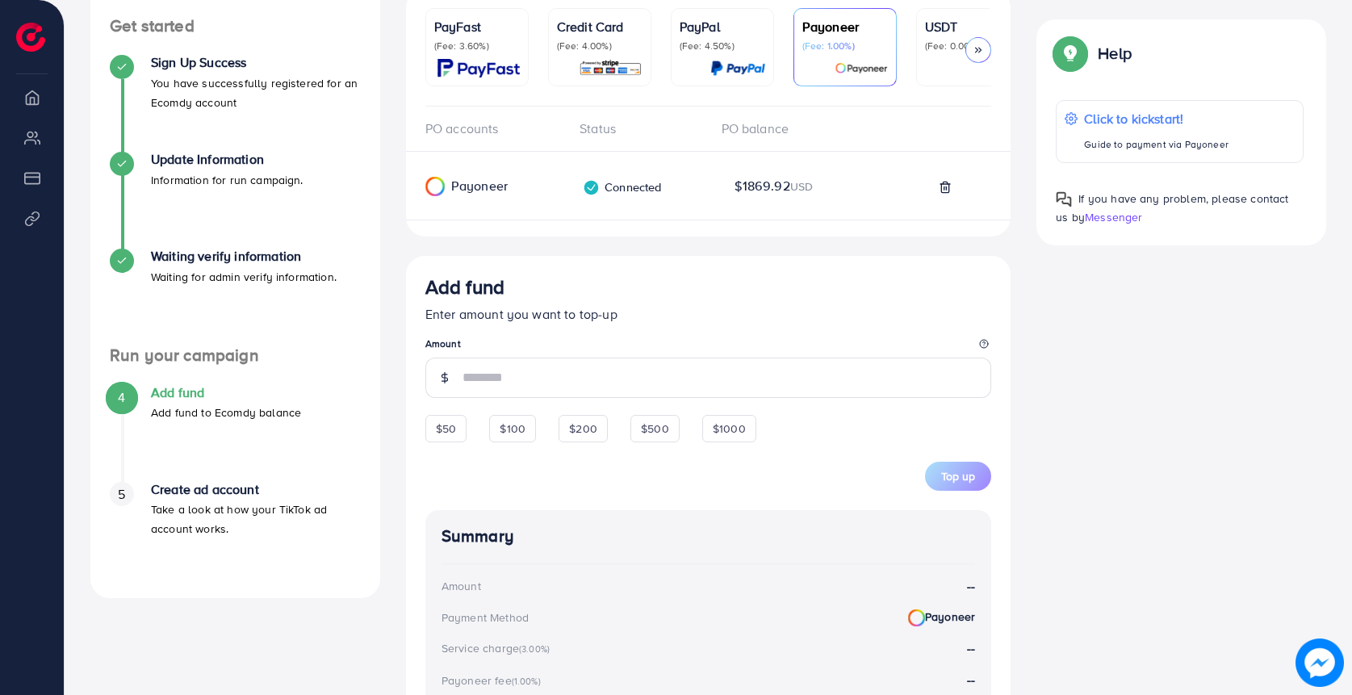
scroll to position [495, 0]
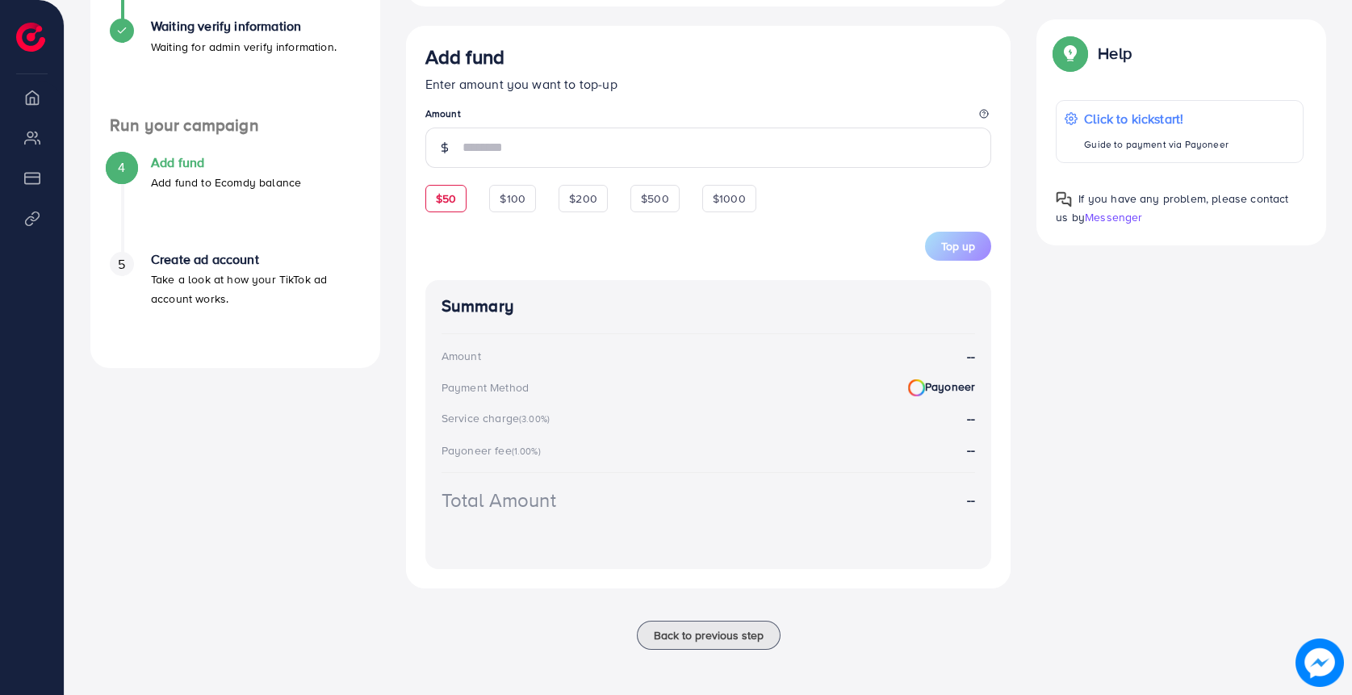
click at [444, 193] on span "Add fund Enter amount you want to top-up Amount $50 $100 $200 $500 $1000 5% 10%…" at bounding box center [708, 152] width 567 height 215
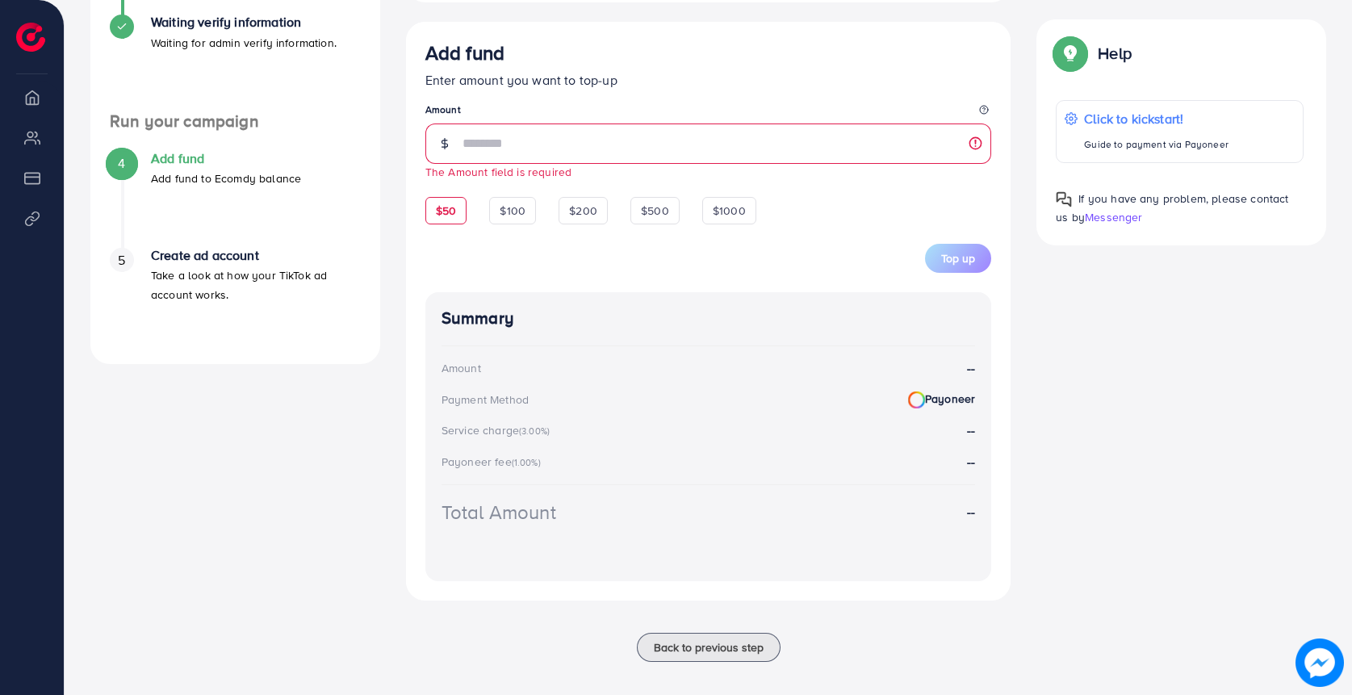
click at [454, 222] on div "$50" at bounding box center [445, 210] width 41 height 27
type input "**"
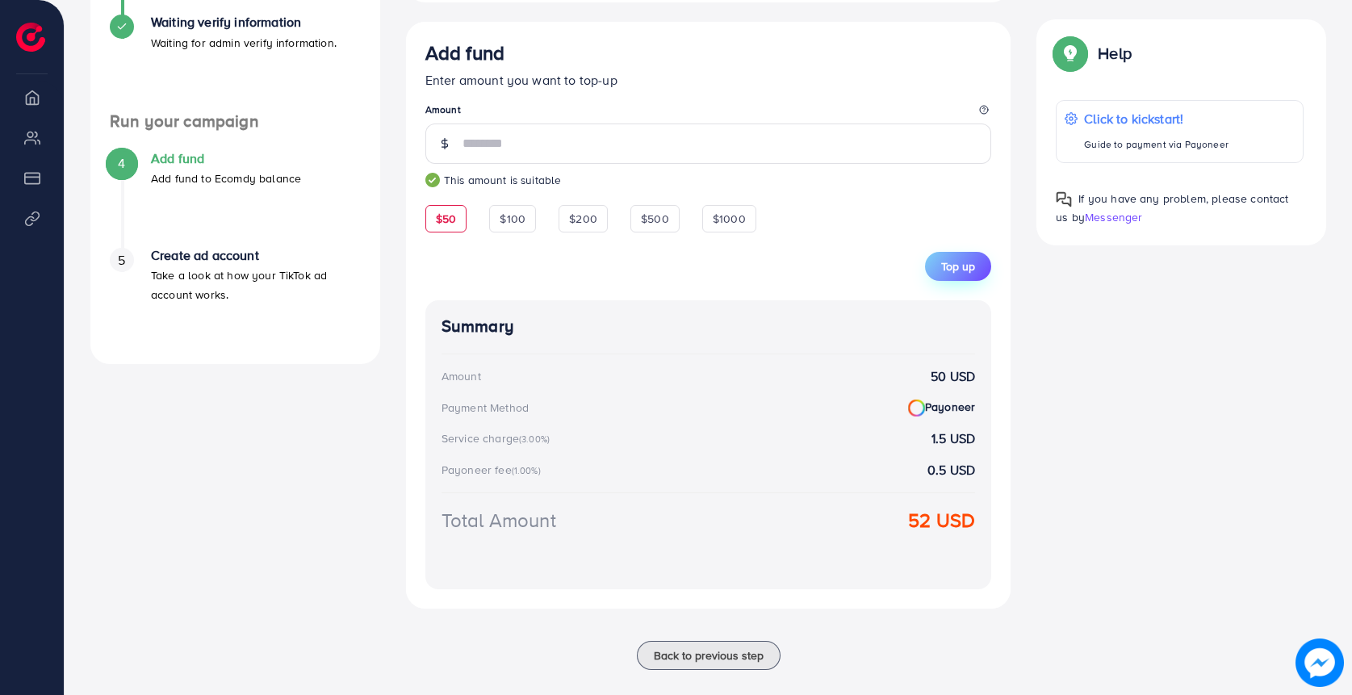
click at [954, 274] on span "Top up" at bounding box center [958, 266] width 34 height 16
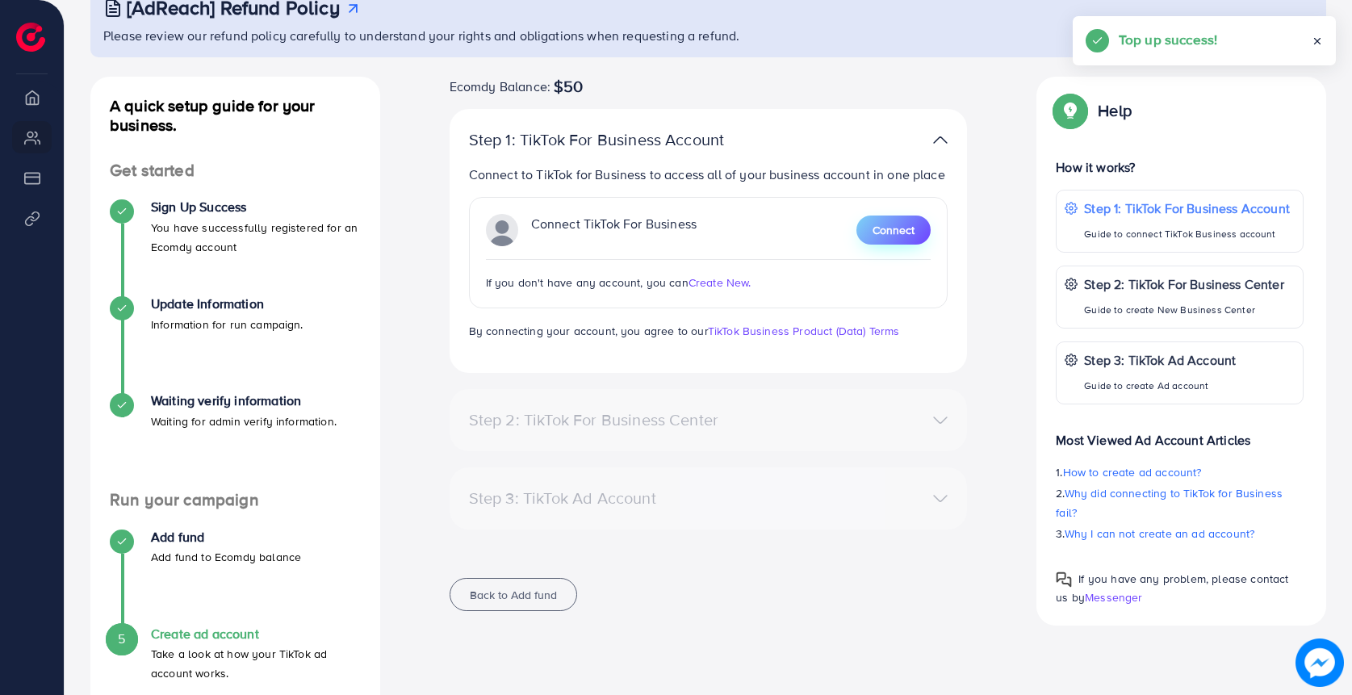
scroll to position [190, 0]
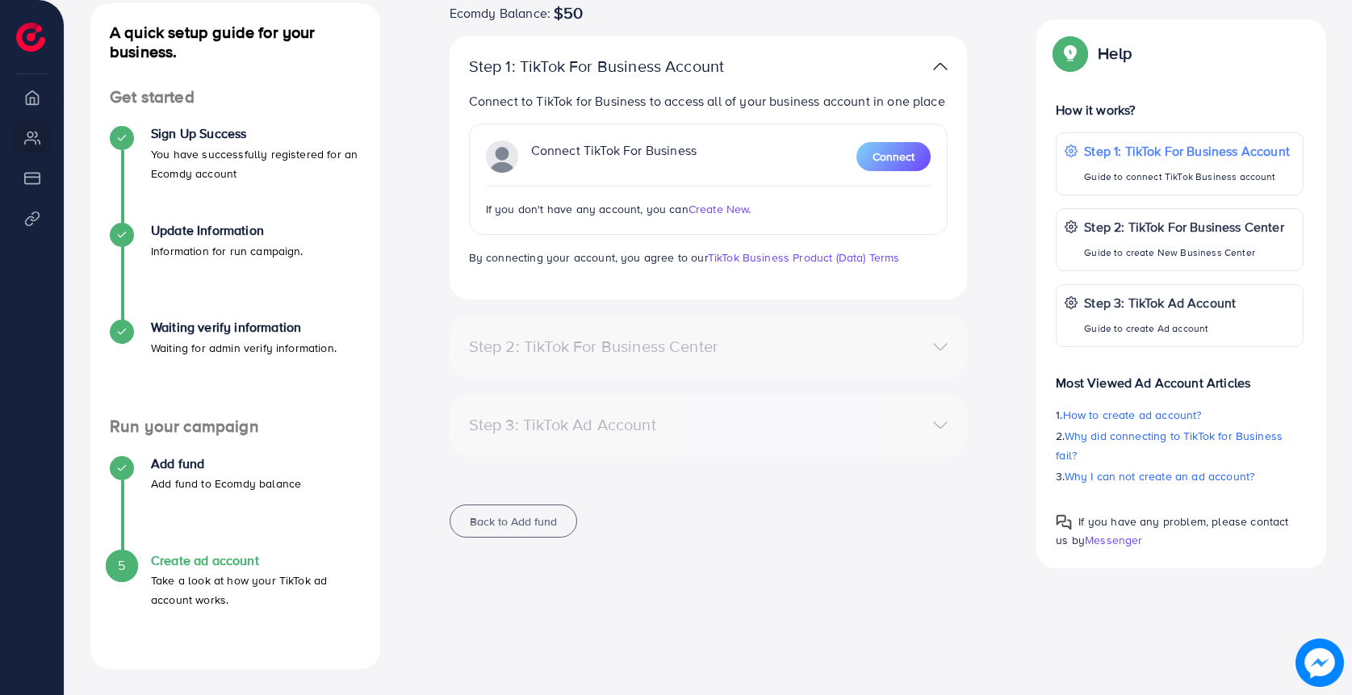
click at [185, 453] on ul "Add fund Add fund to Ecomdy balance 5 Create ad account Take a look at how your…" at bounding box center [235, 543] width 290 height 213
click at [185, 463] on h4 "Add fund" at bounding box center [226, 463] width 150 height 15
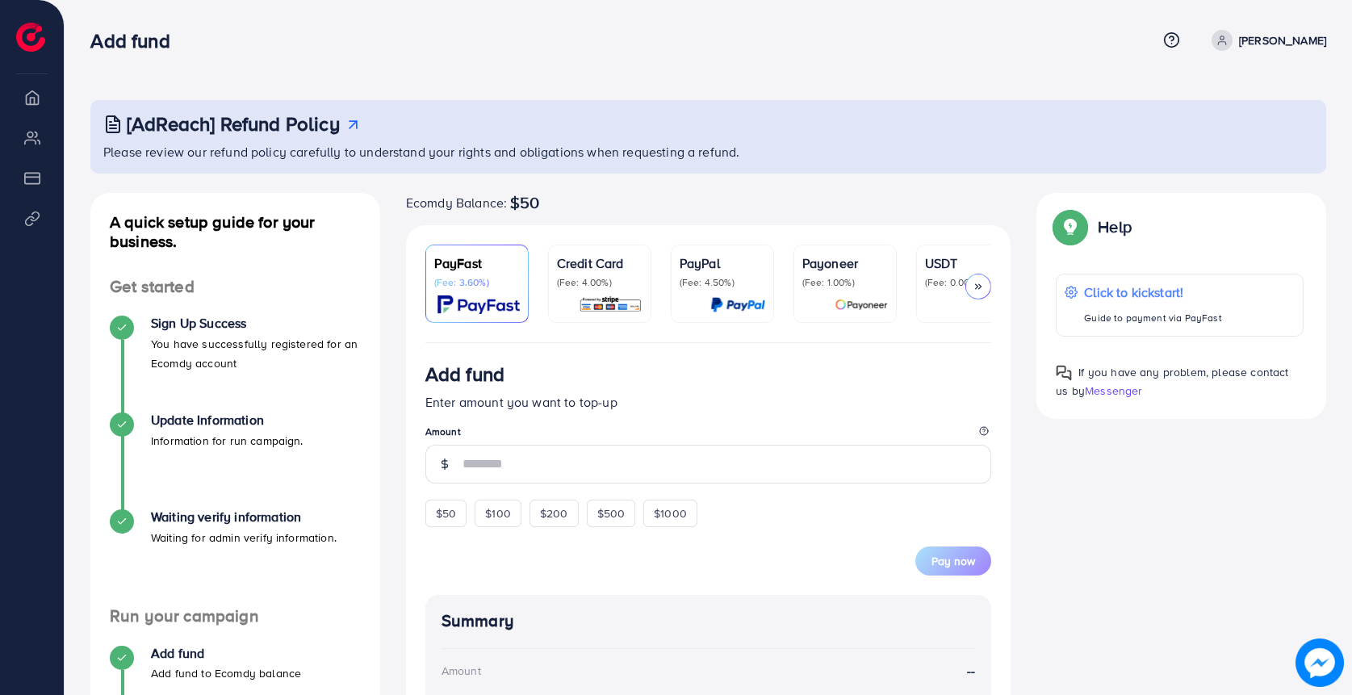
click at [725, 291] on div "PayPal (Fee: 4.50%)" at bounding box center [722, 283] width 86 height 61
click at [839, 284] on p "(Fee: 1.00%)" at bounding box center [845, 282] width 86 height 13
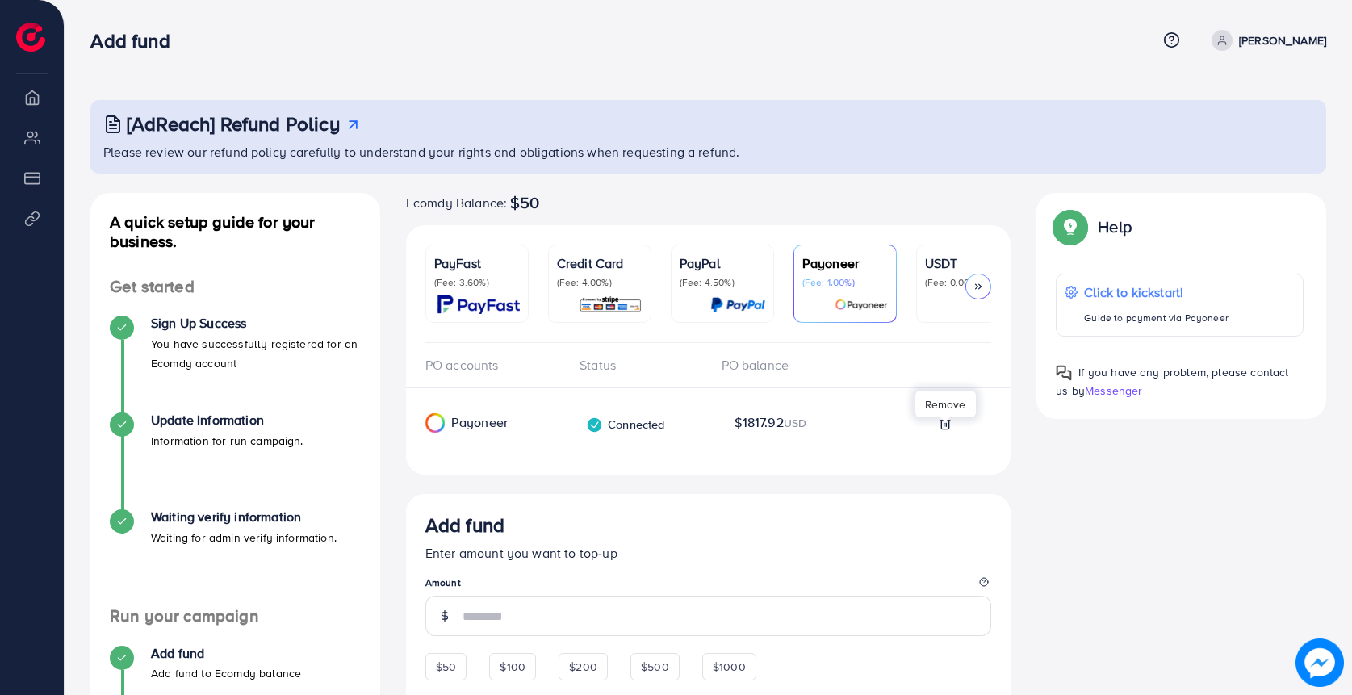
click at [943, 426] on line at bounding box center [943, 424] width 0 height 3
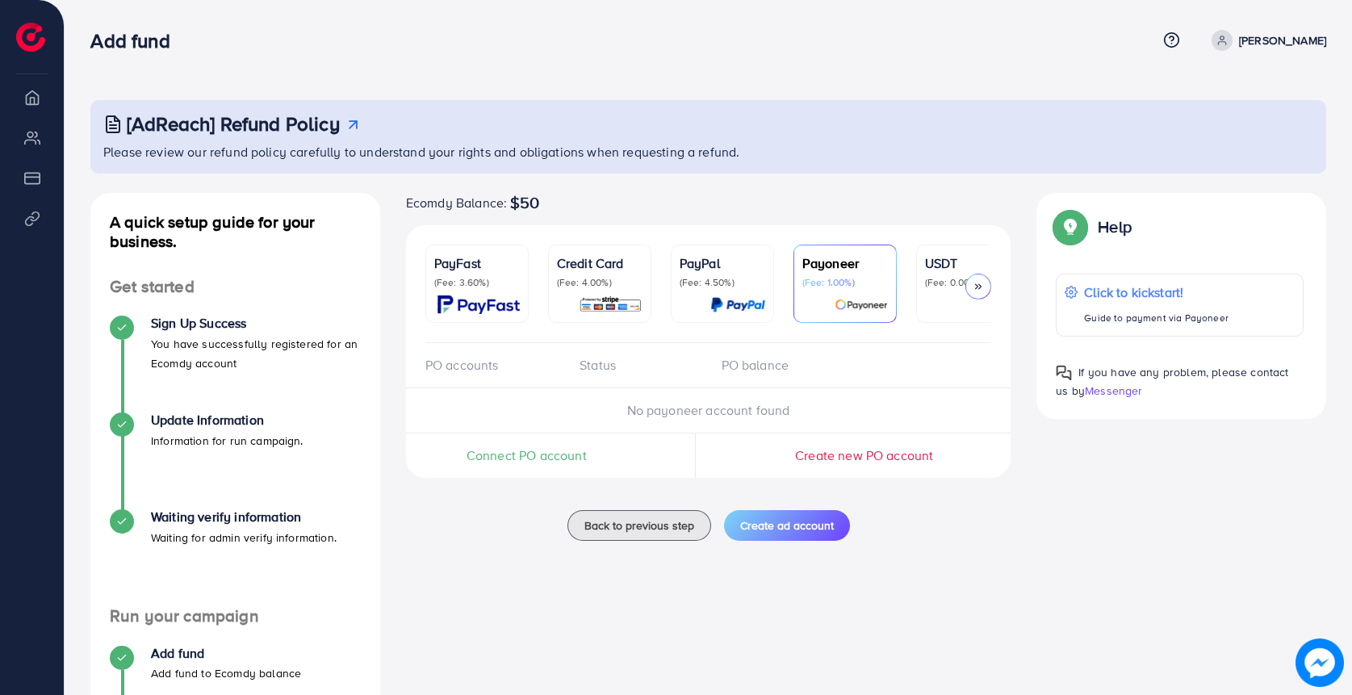
click at [730, 286] on p "(Fee: 4.50%)" at bounding box center [722, 282] width 86 height 13
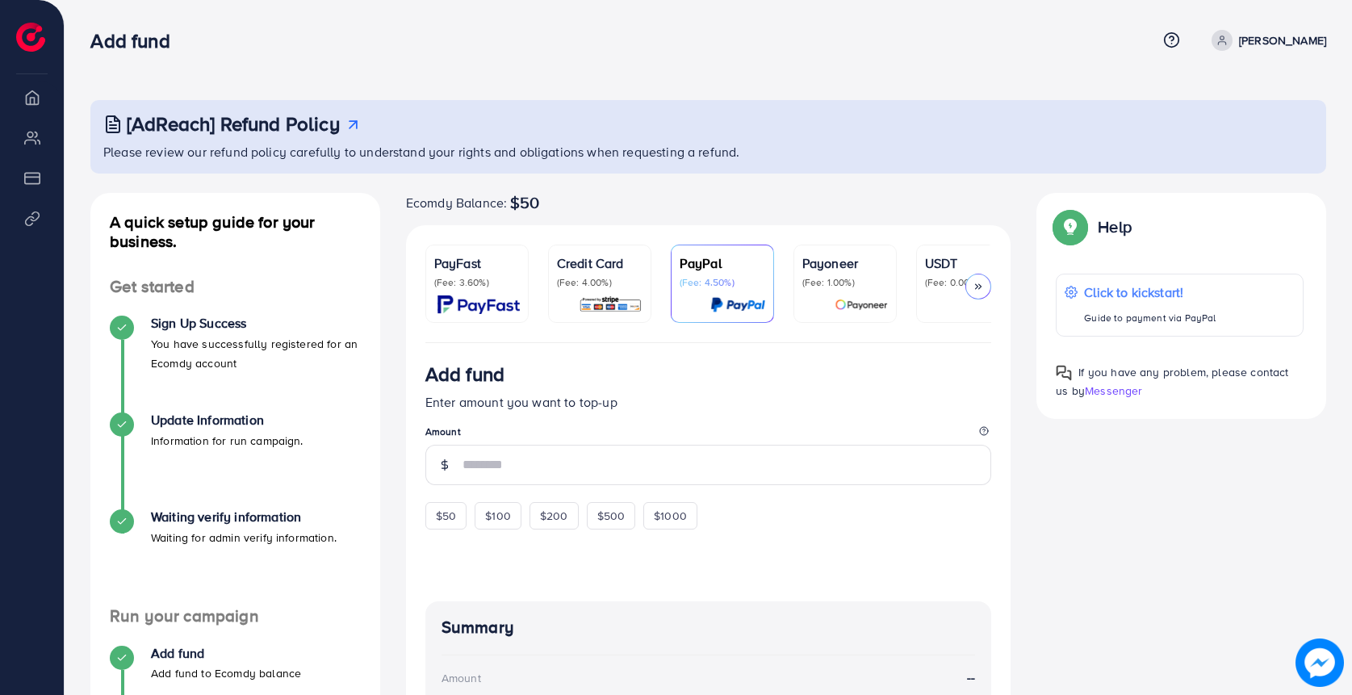
click at [837, 285] on p "(Fee: 1.00%)" at bounding box center [845, 282] width 86 height 13
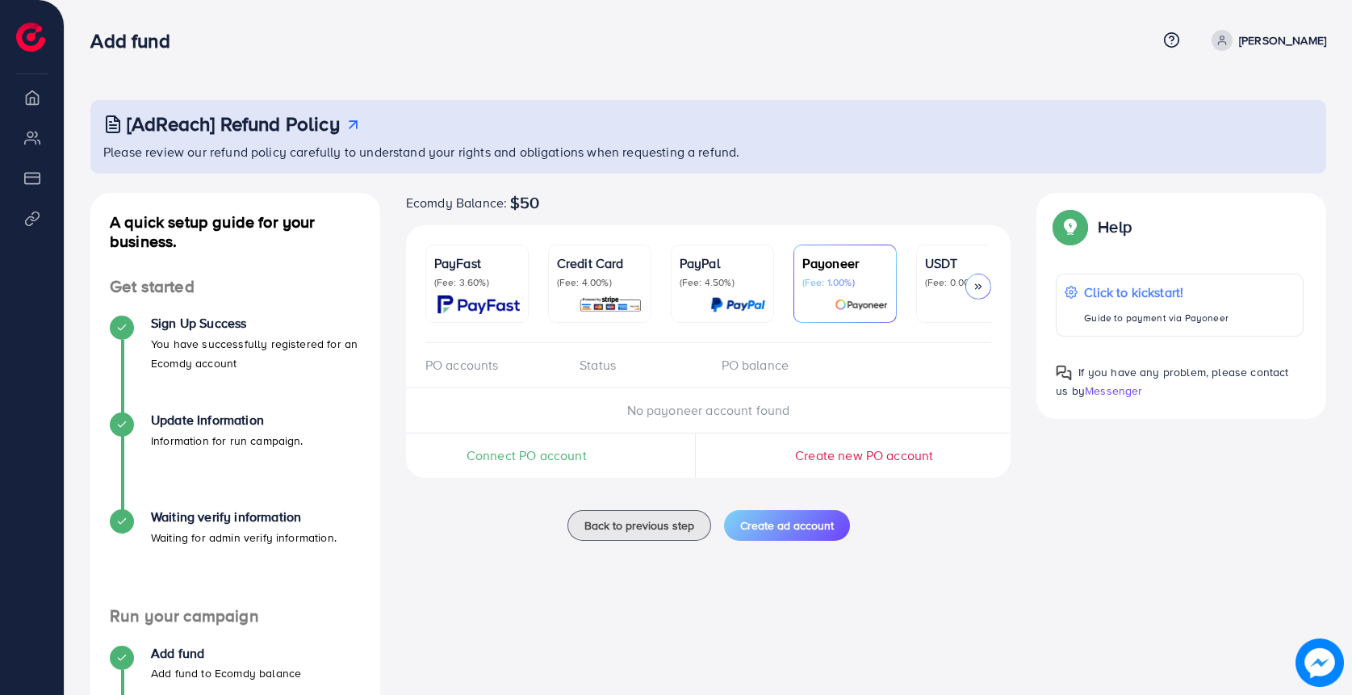
click at [704, 283] on p "(Fee: 4.50%)" at bounding box center [722, 282] width 86 height 13
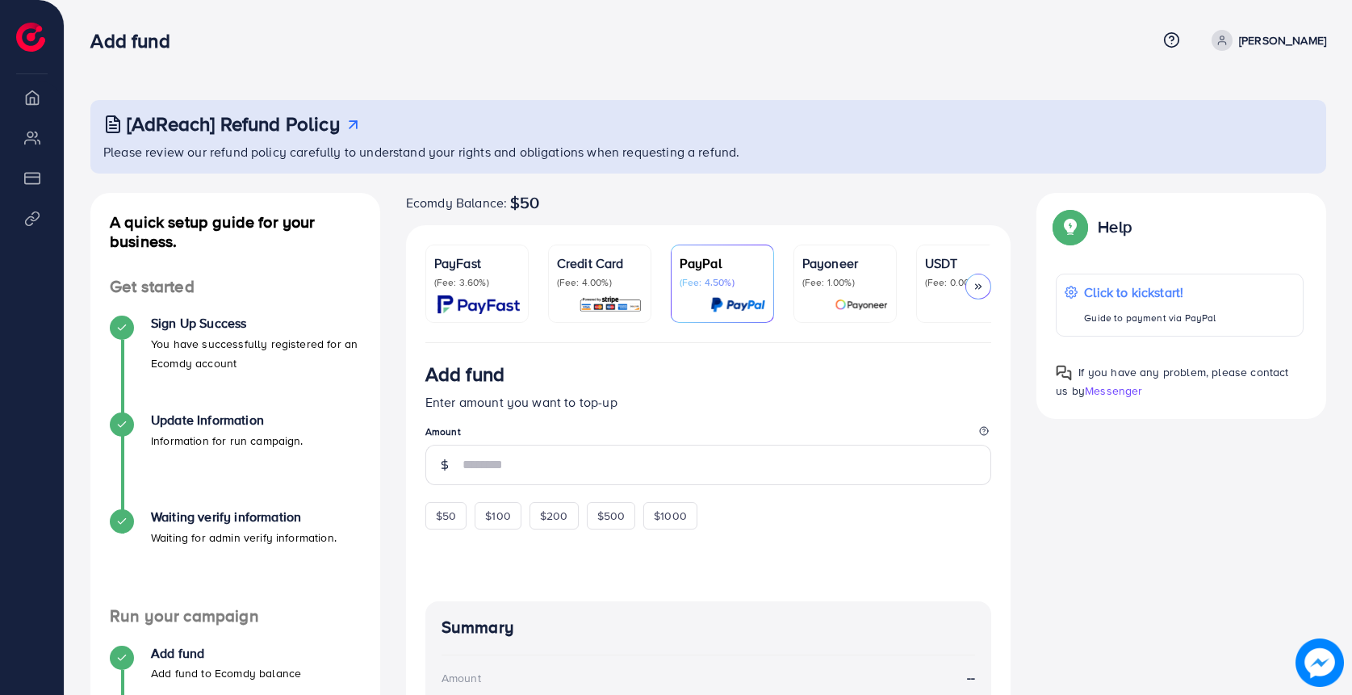
click at [835, 291] on div "Payoneer (Fee: 1.00%)" at bounding box center [845, 283] width 86 height 61
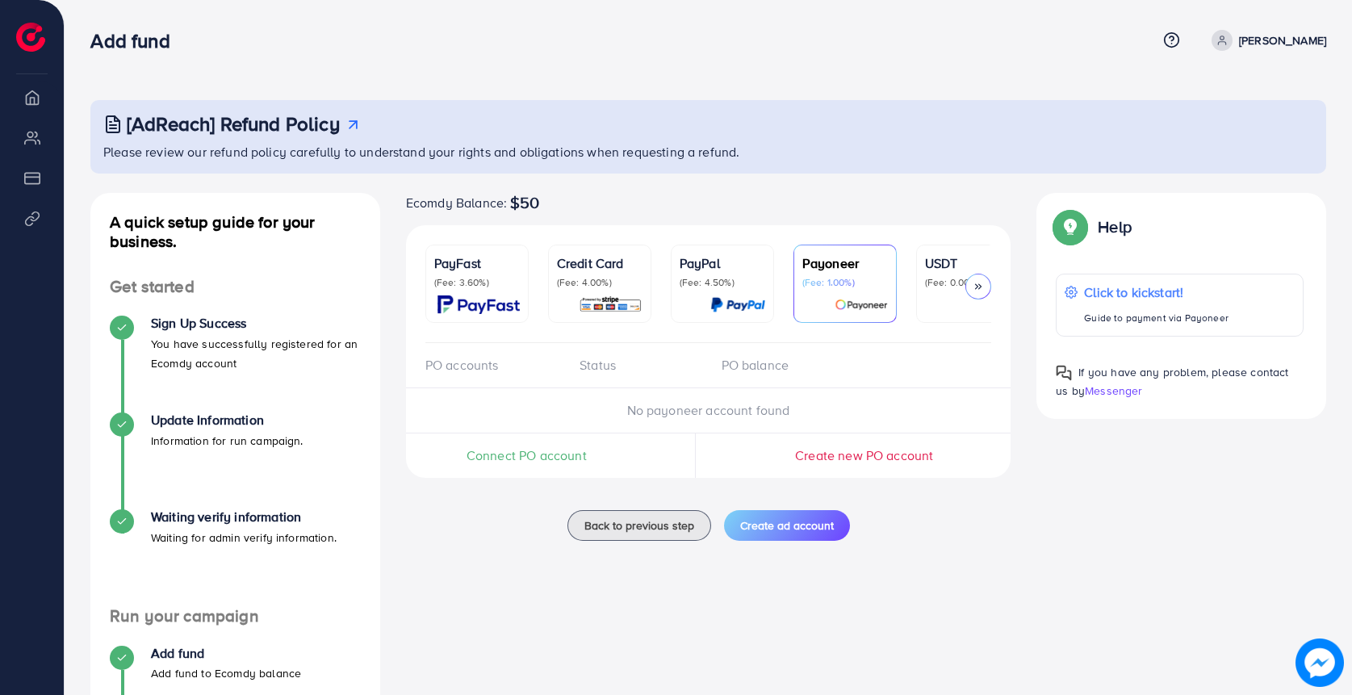
click at [664, 286] on ul "PayFast (Fee: 3.60%) Credit Card (Fee: 4.00%) PayPal (Fee: 4.50%) Payoneer (Fee…" at bounding box center [708, 294] width 567 height 98
click at [567, 286] on p "(Fee: 4.00%)" at bounding box center [600, 282] width 86 height 13
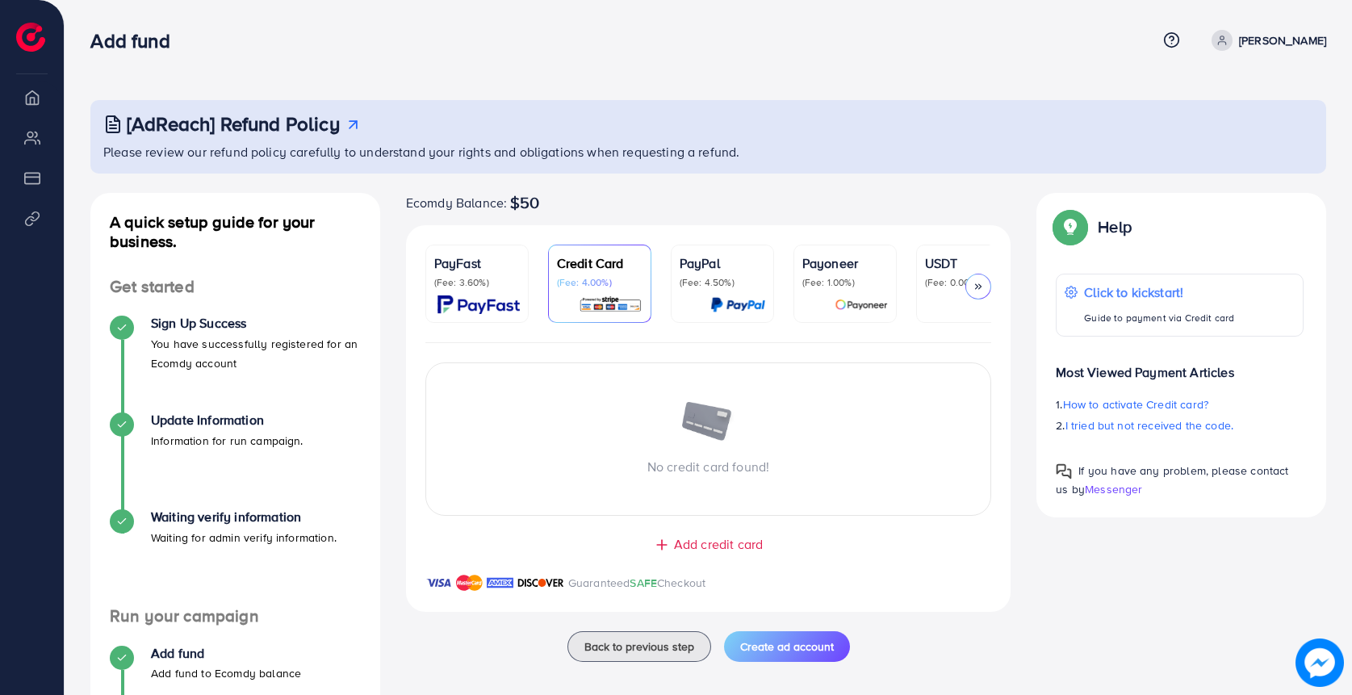
click at [485, 286] on p "(Fee: 3.60%)" at bounding box center [477, 282] width 86 height 13
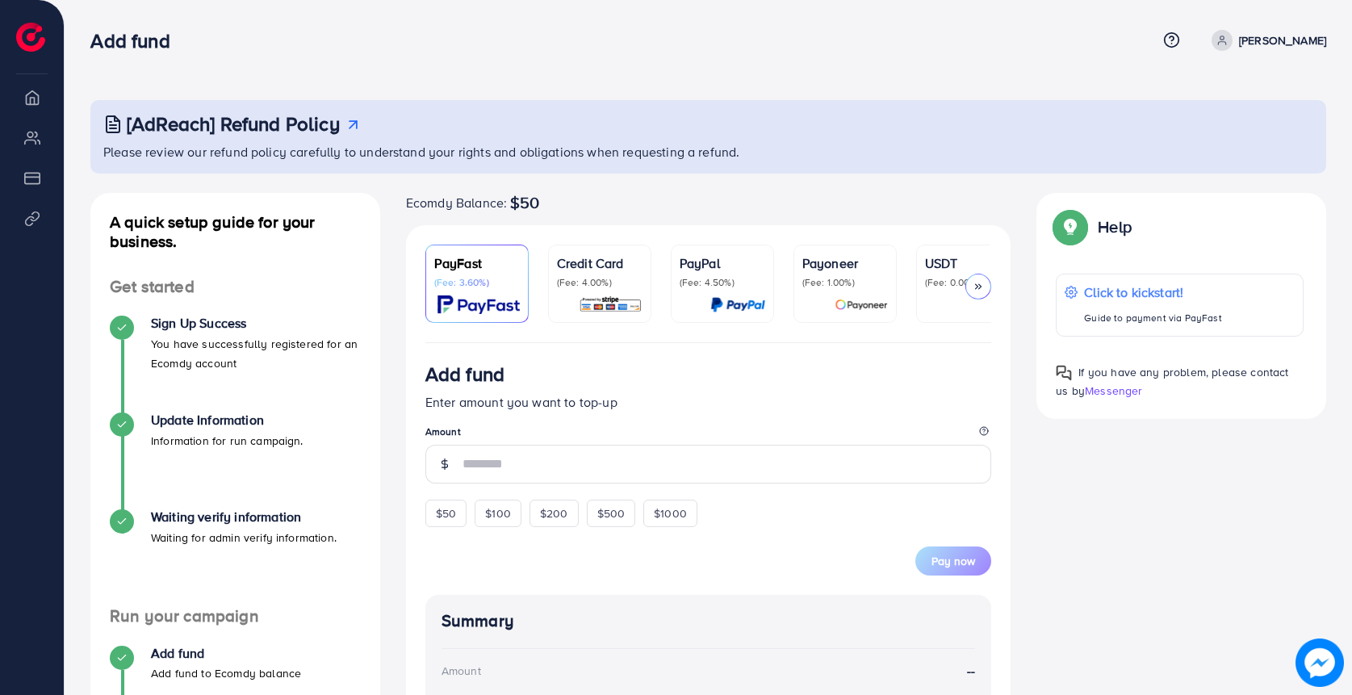
click at [571, 286] on p "(Fee: 4.00%)" at bounding box center [600, 282] width 86 height 13
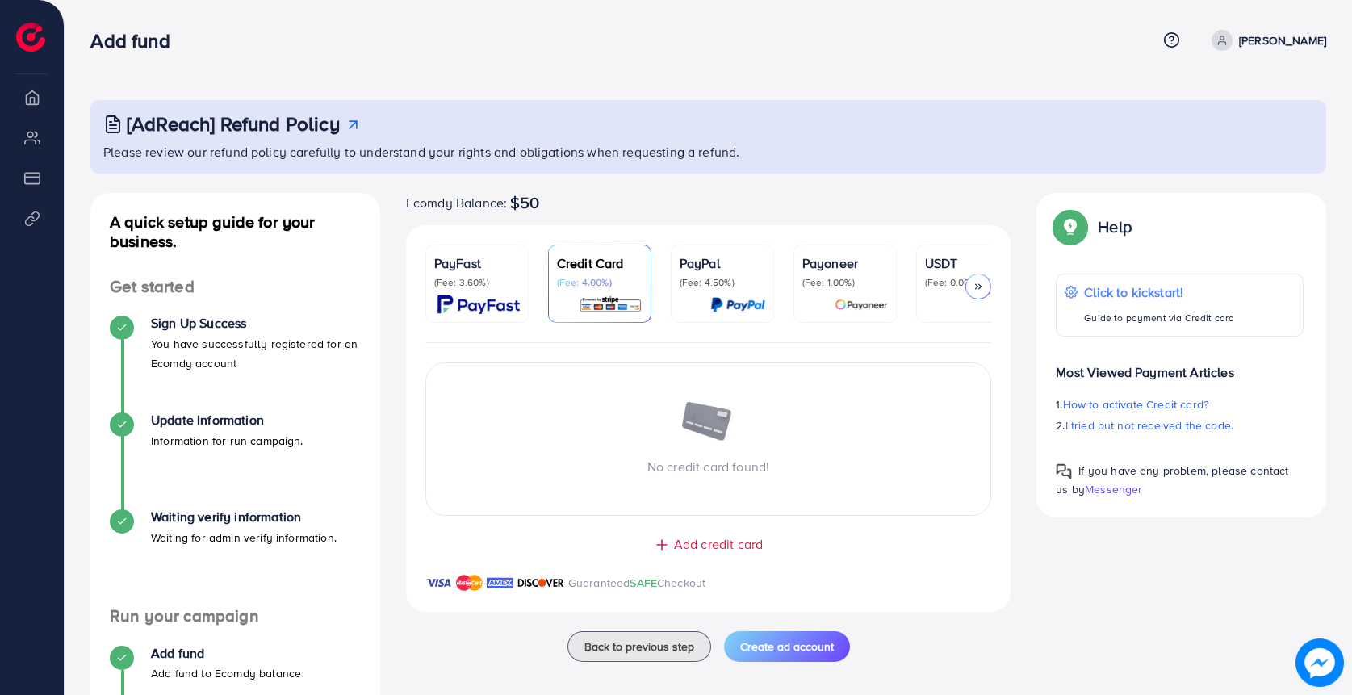
click at [689, 286] on p "(Fee: 4.50%)" at bounding box center [722, 282] width 86 height 13
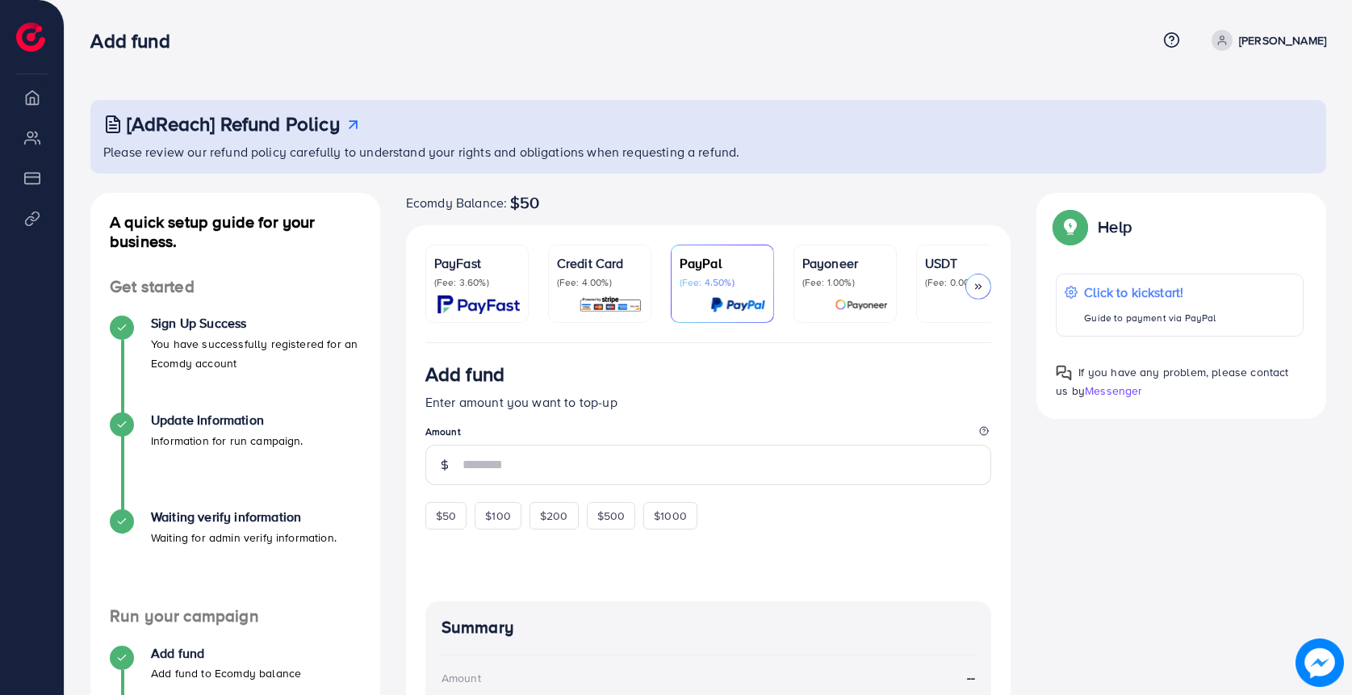
click at [822, 286] on p "(Fee: 1.00%)" at bounding box center [845, 282] width 86 height 13
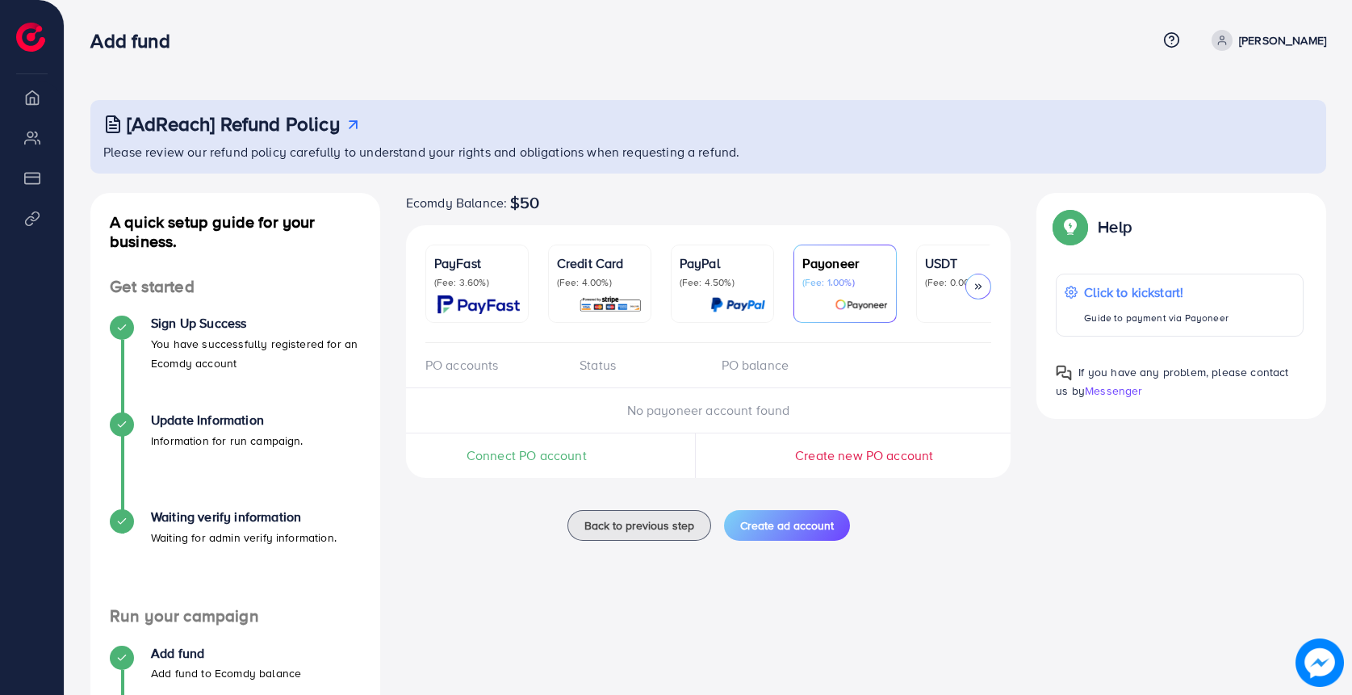
click at [734, 368] on div "PO balance" at bounding box center [779, 365] width 141 height 19
click at [608, 368] on div "Status" at bounding box center [637, 365] width 141 height 19
click at [484, 368] on div "PO accounts" at bounding box center [495, 365] width 141 height 19
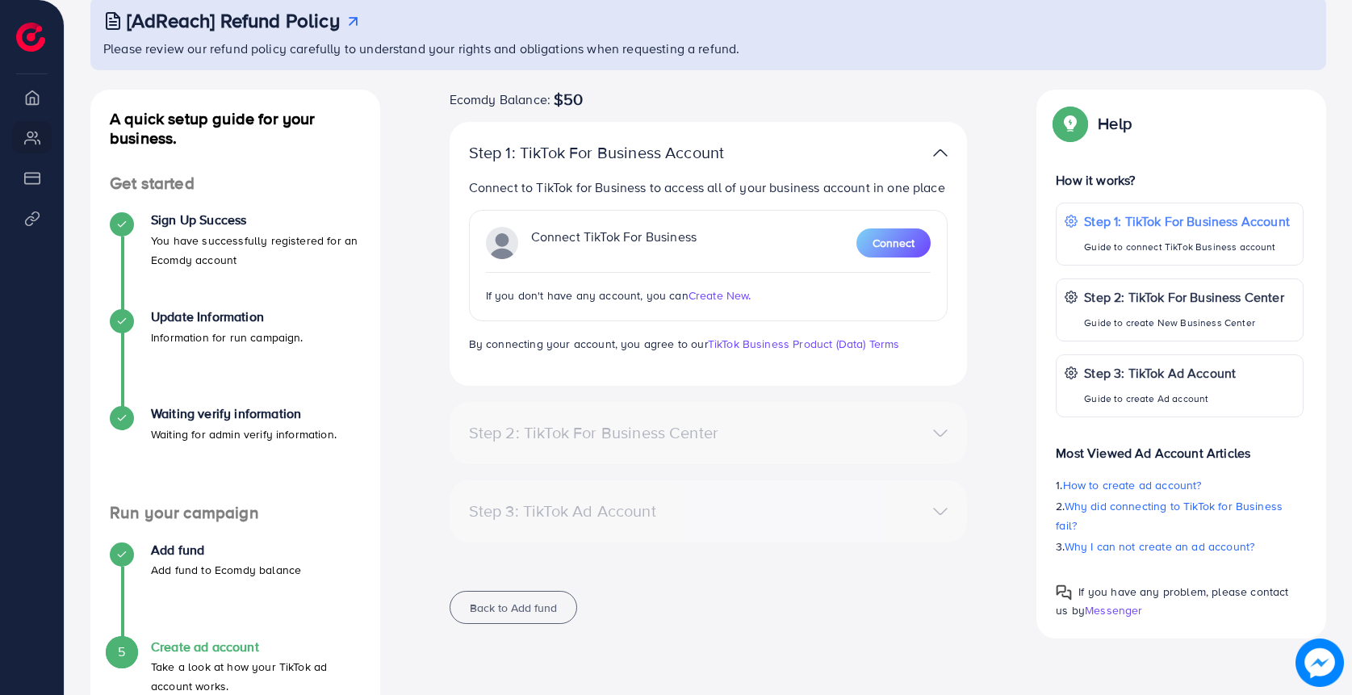
scroll to position [190, 0]
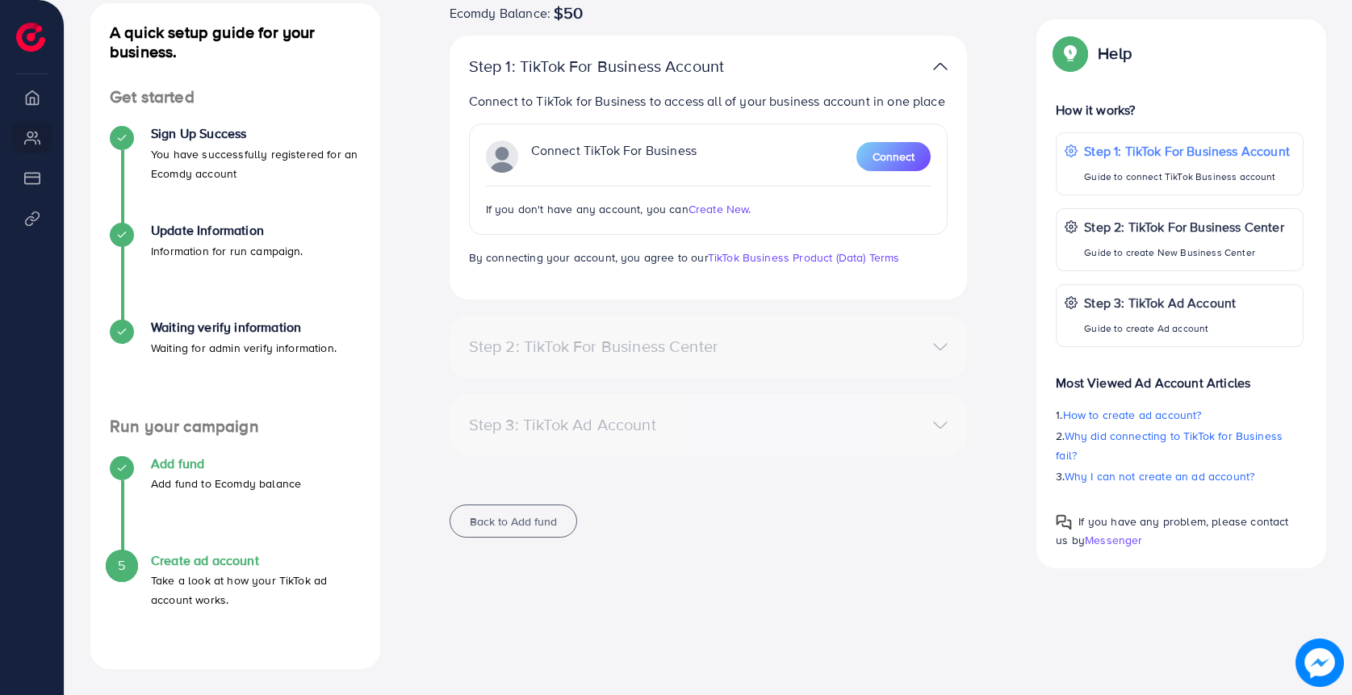
click at [174, 459] on h4 "Add fund" at bounding box center [226, 463] width 150 height 15
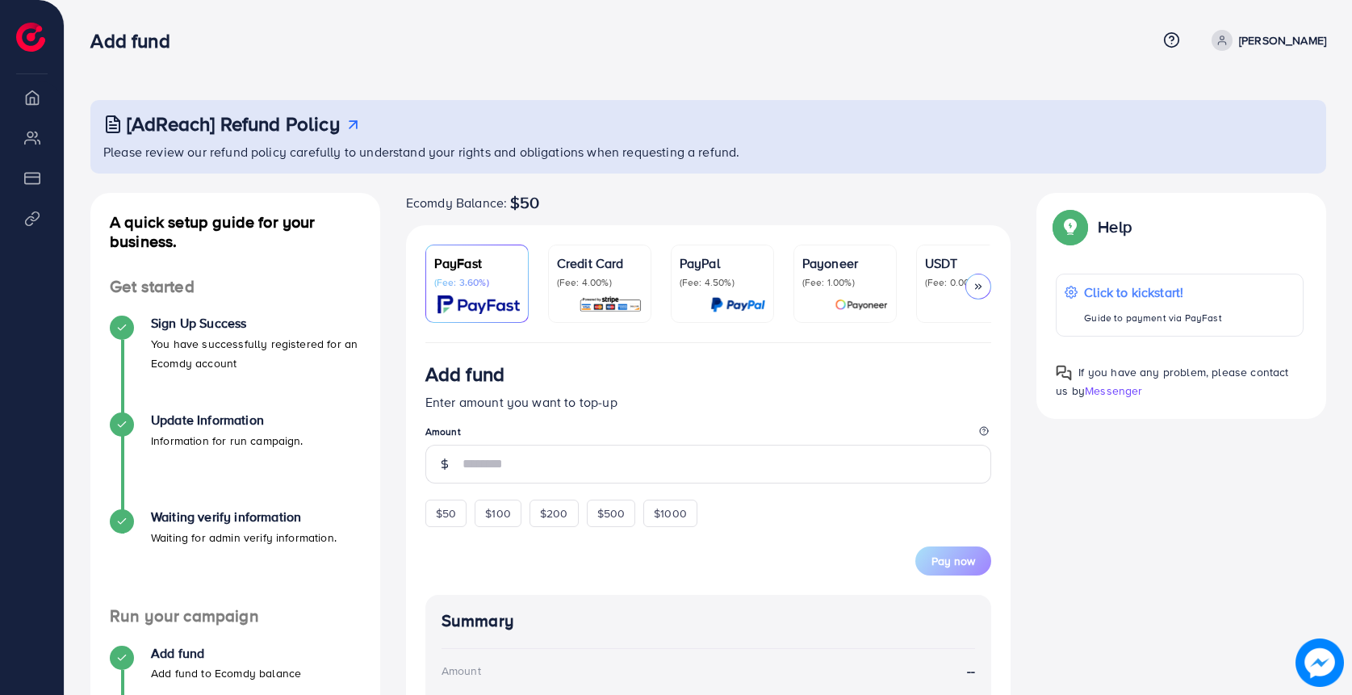
click at [596, 285] on p "(Fee: 4.00%)" at bounding box center [600, 282] width 86 height 13
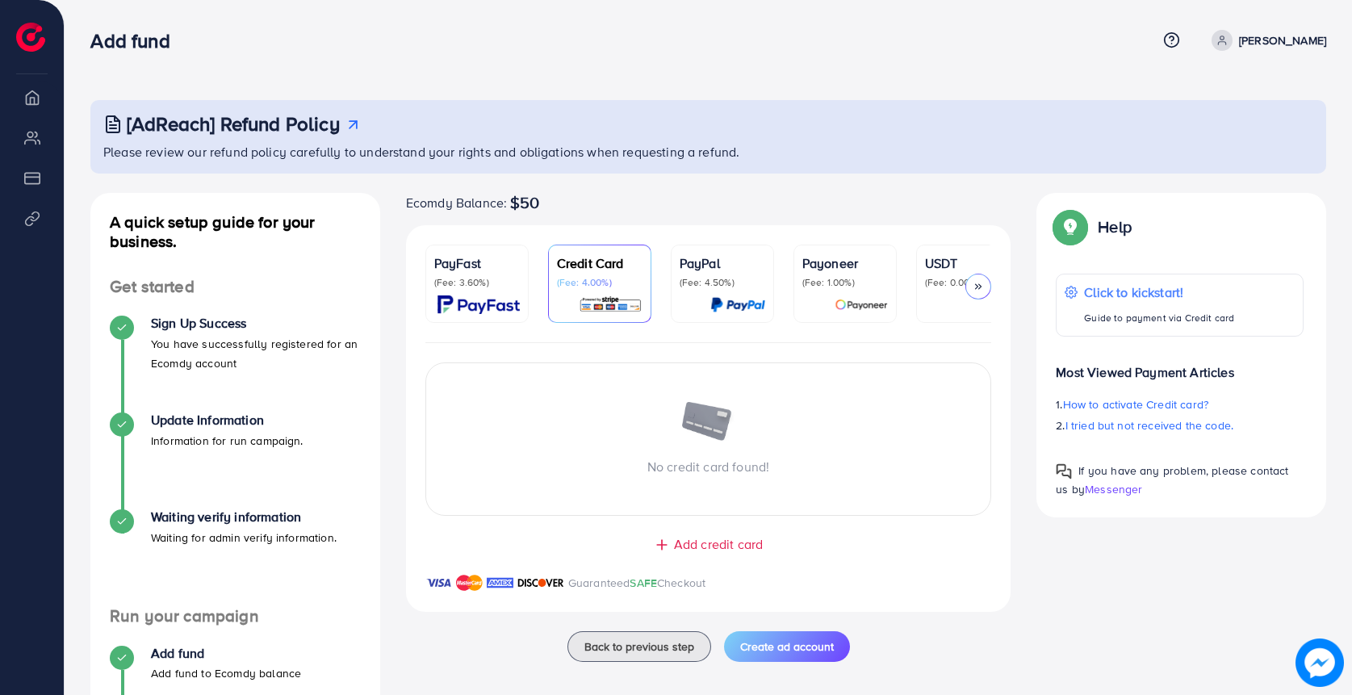
click at [703, 286] on p "(Fee: 4.50%)" at bounding box center [722, 282] width 86 height 13
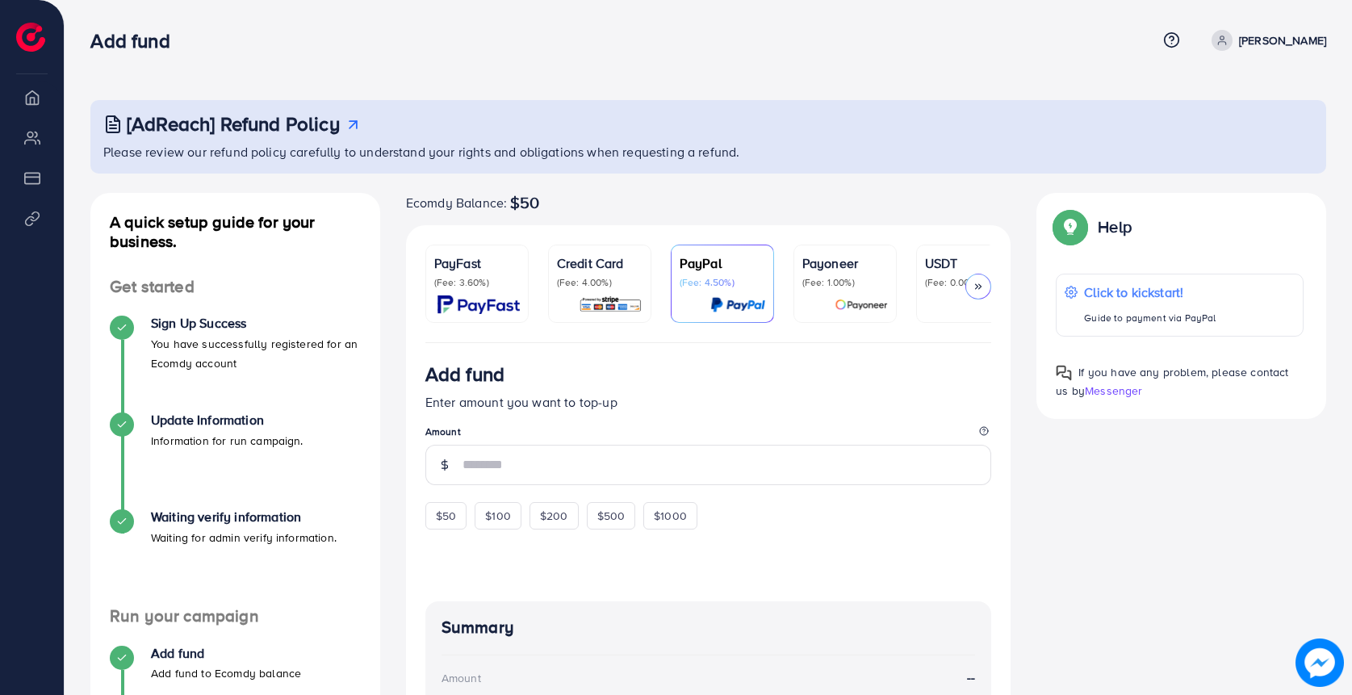
click at [798, 290] on link "Payoneer (Fee: 1.00%)" at bounding box center [844, 284] width 103 height 78
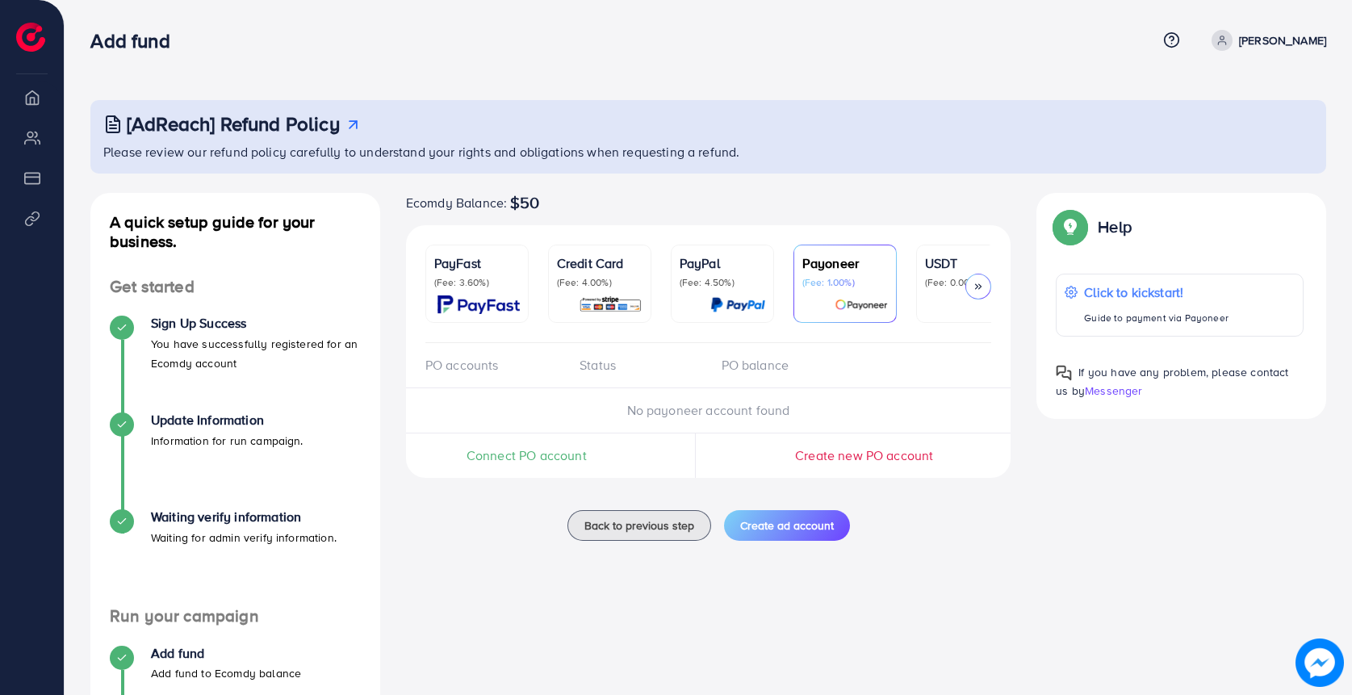
click at [721, 290] on div "PayPal (Fee: 4.50%)" at bounding box center [722, 283] width 86 height 61
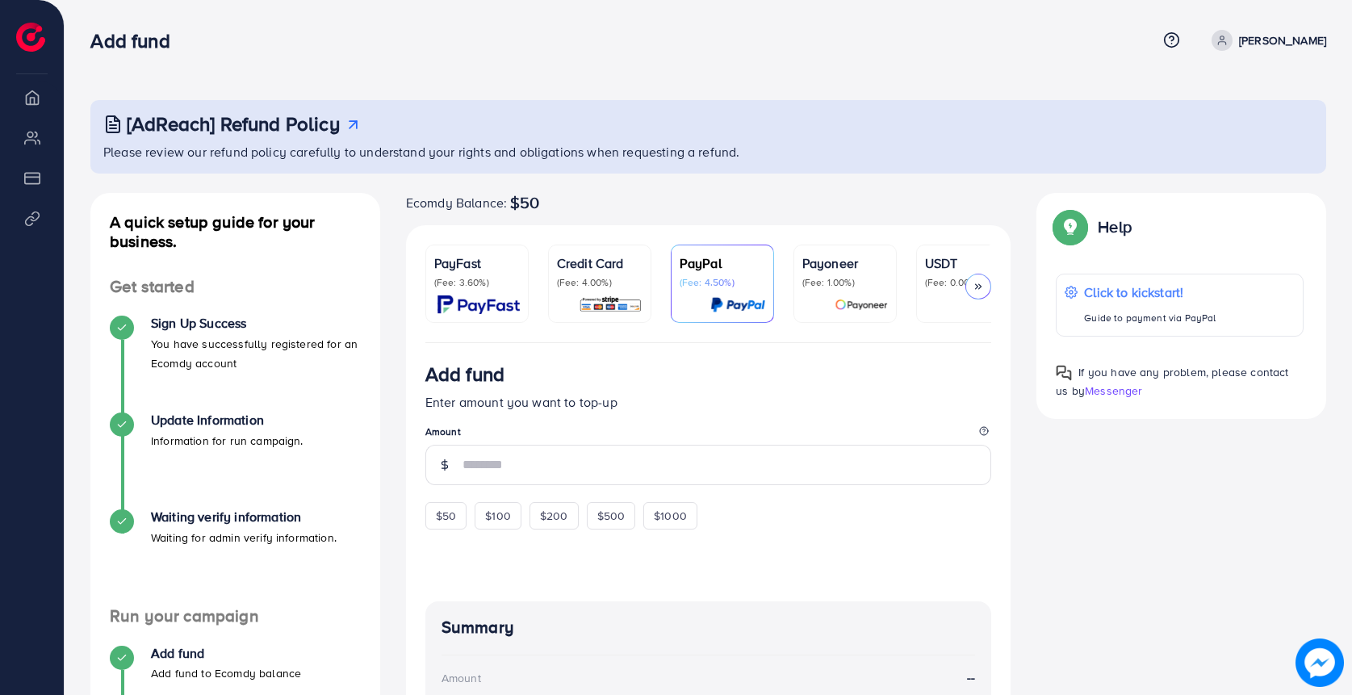
click at [831, 288] on p "(Fee: 1.00%)" at bounding box center [845, 282] width 86 height 13
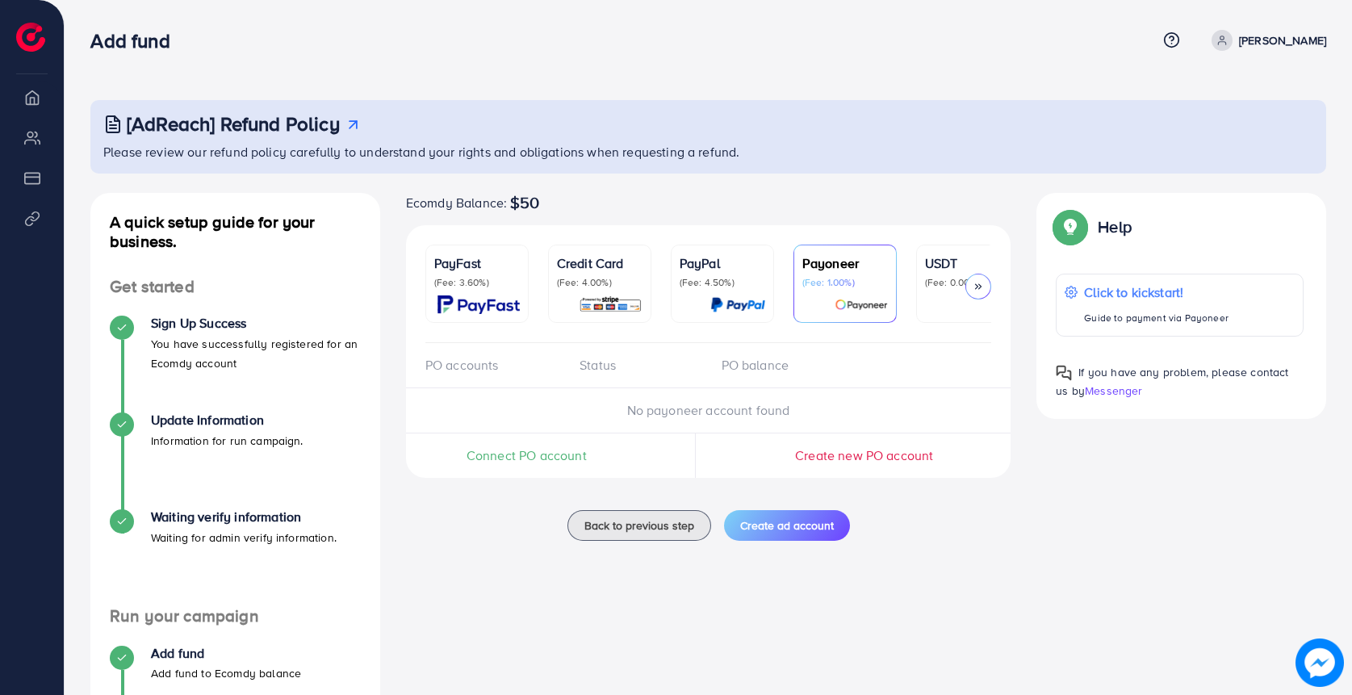
click at [713, 288] on p "(Fee: 4.50%)" at bounding box center [722, 282] width 86 height 13
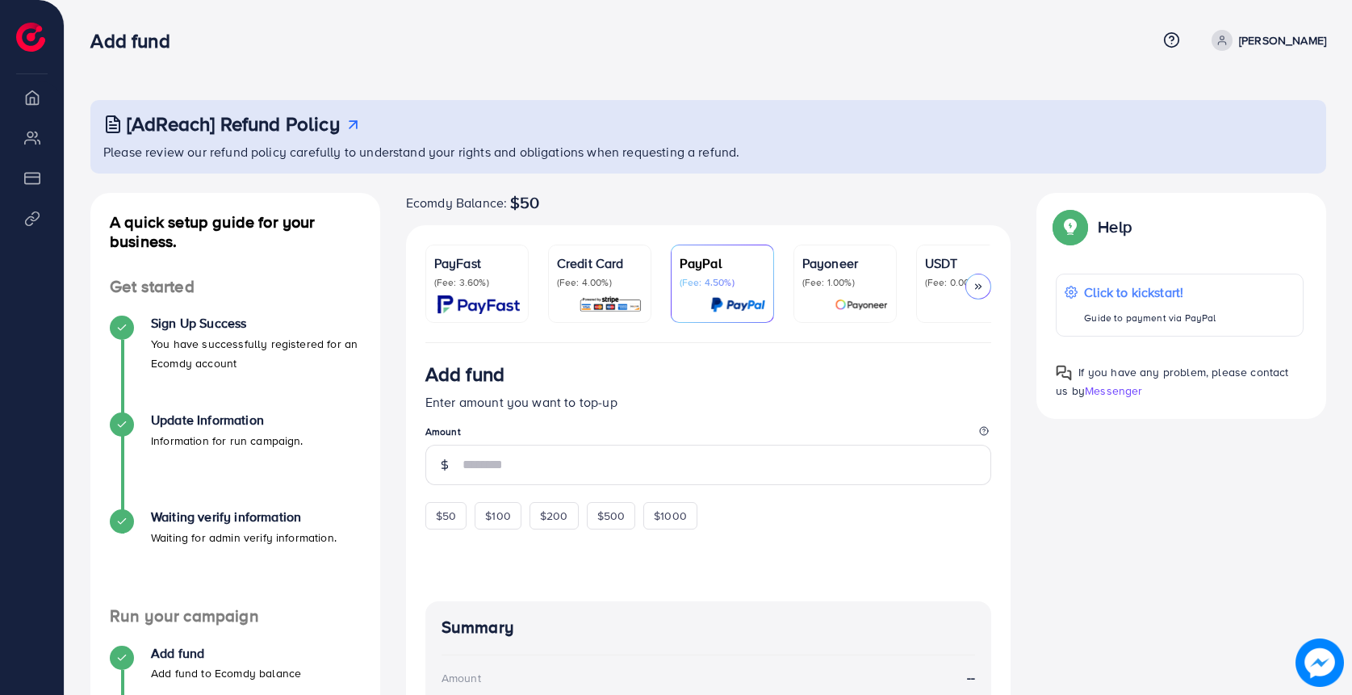
click at [629, 288] on p "(Fee: 4.00%)" at bounding box center [600, 282] width 86 height 13
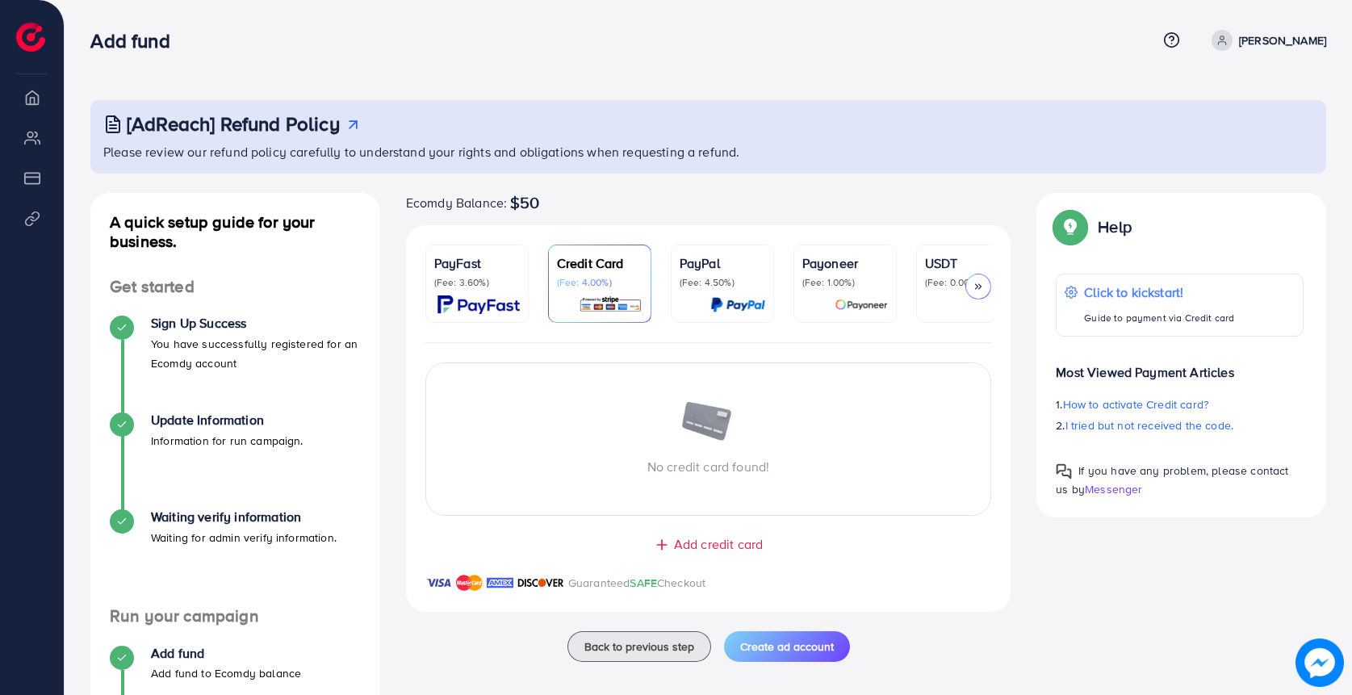
click at [730, 282] on p "(Fee: 4.50%)" at bounding box center [722, 282] width 86 height 13
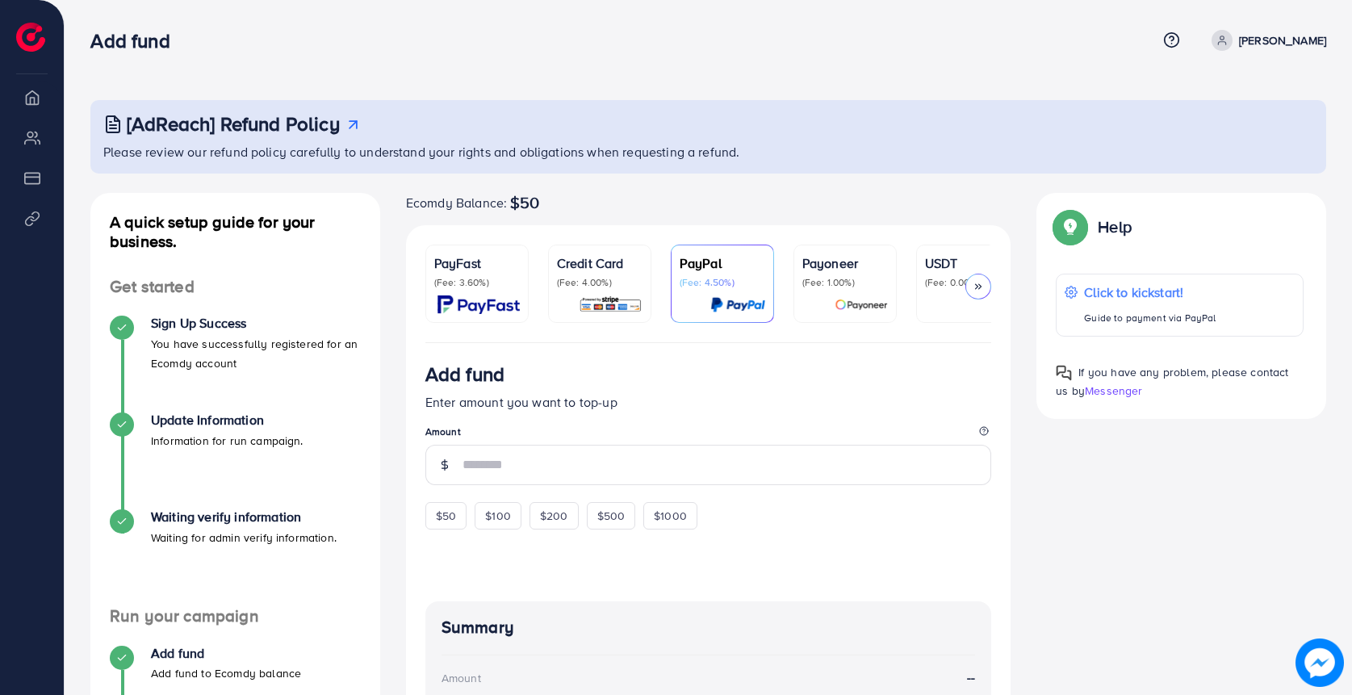
click at [839, 265] on p "Payoneer" at bounding box center [845, 262] width 86 height 19
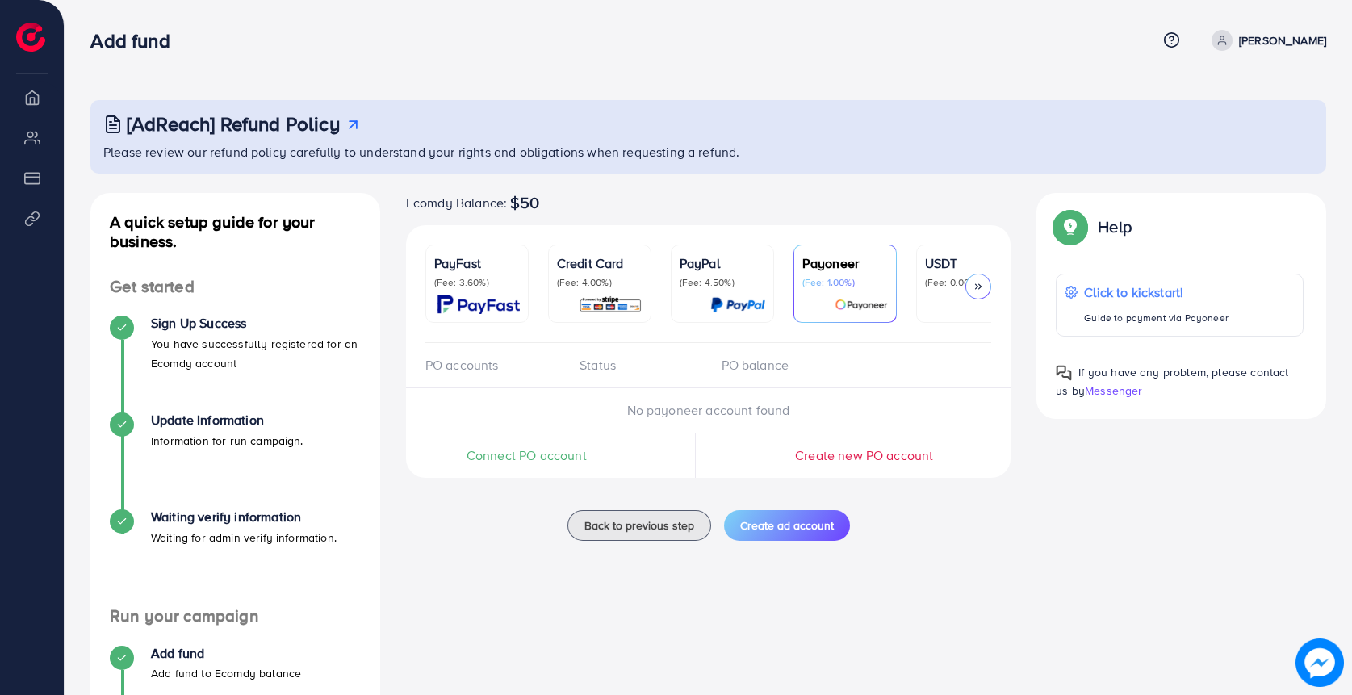
click at [914, 265] on ul "PayFast (Fee: 3.60%) Credit Card (Fee: 4.00%) PayPal (Fee: 4.50%) Payoneer (Fee…" at bounding box center [708, 294] width 567 height 98
click at [933, 282] on p "(Fee: 0.00%)" at bounding box center [968, 282] width 86 height 13
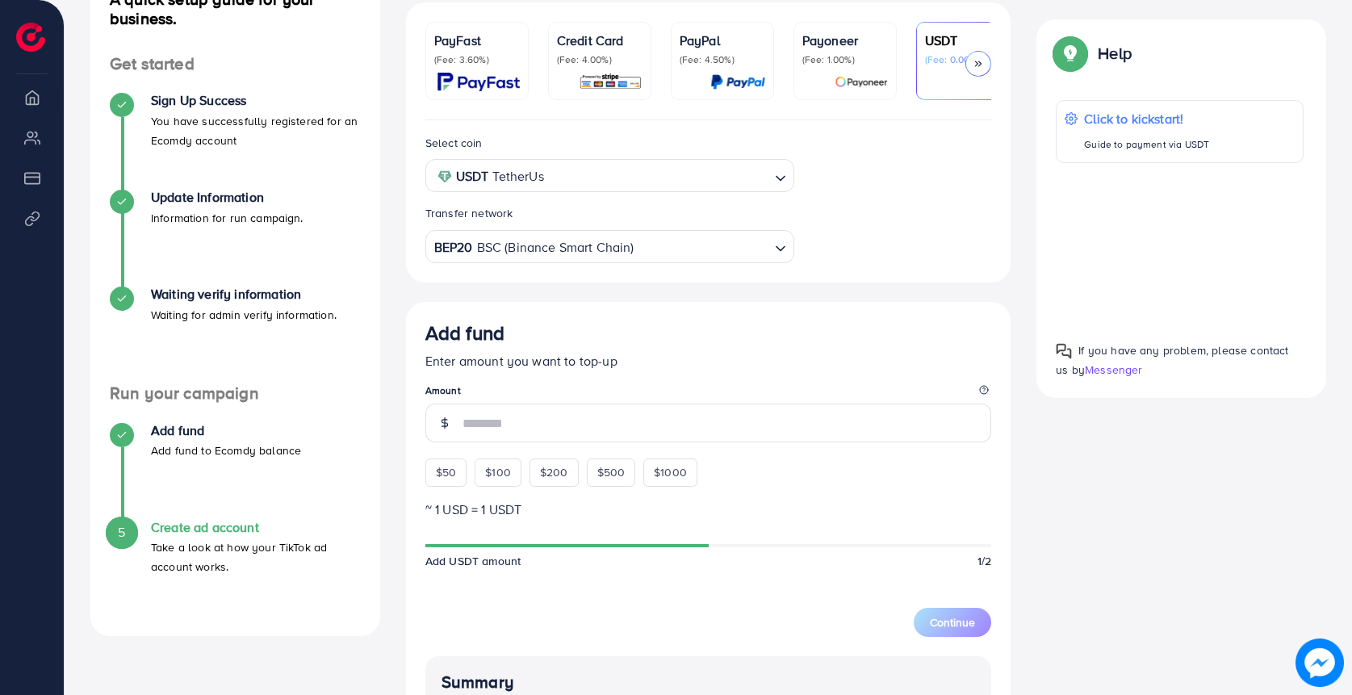
scroll to position [605, 0]
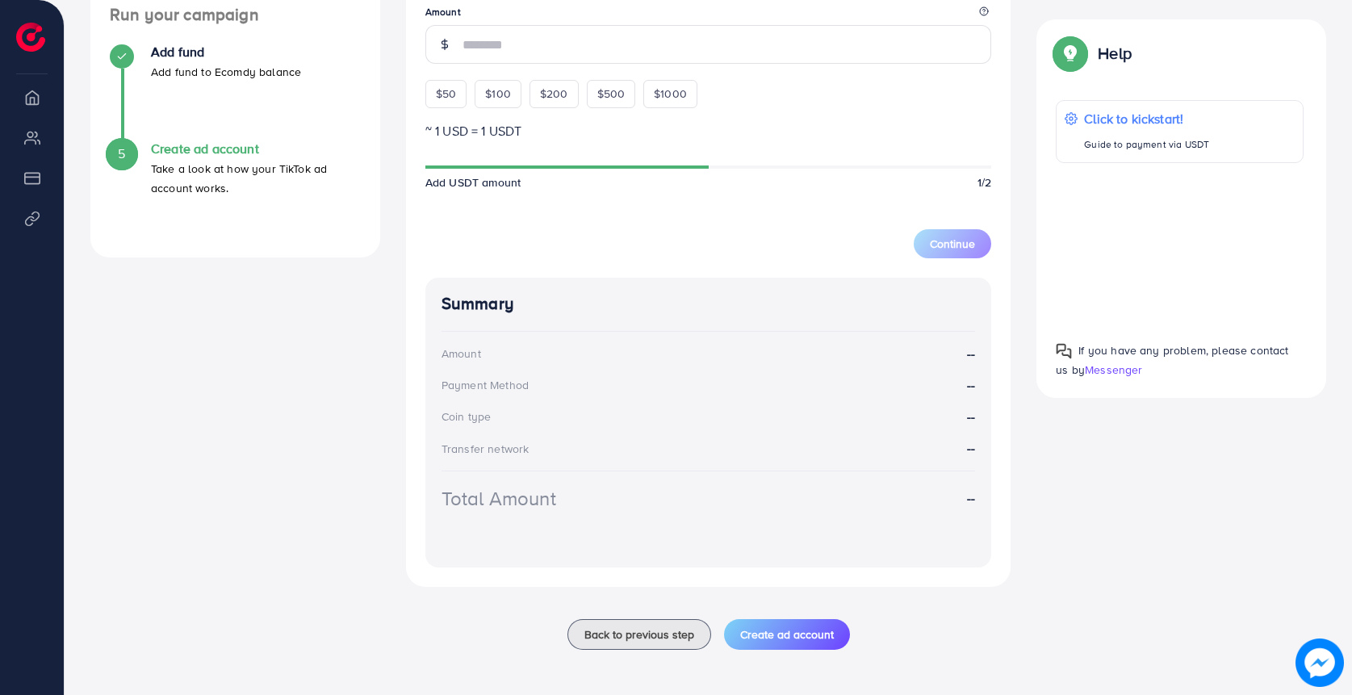
click at [203, 128] on div "Add fund Add fund to Ecomdy balance" at bounding box center [235, 92] width 251 height 97
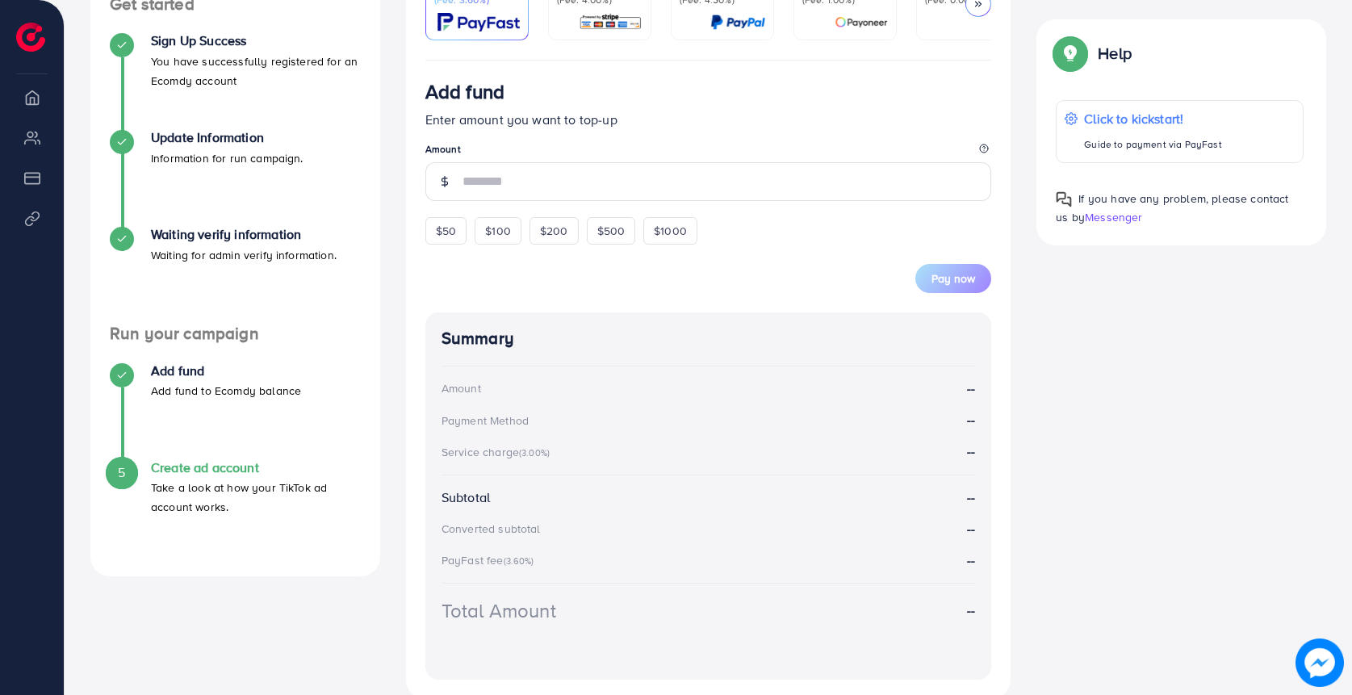
scroll to position [311, 0]
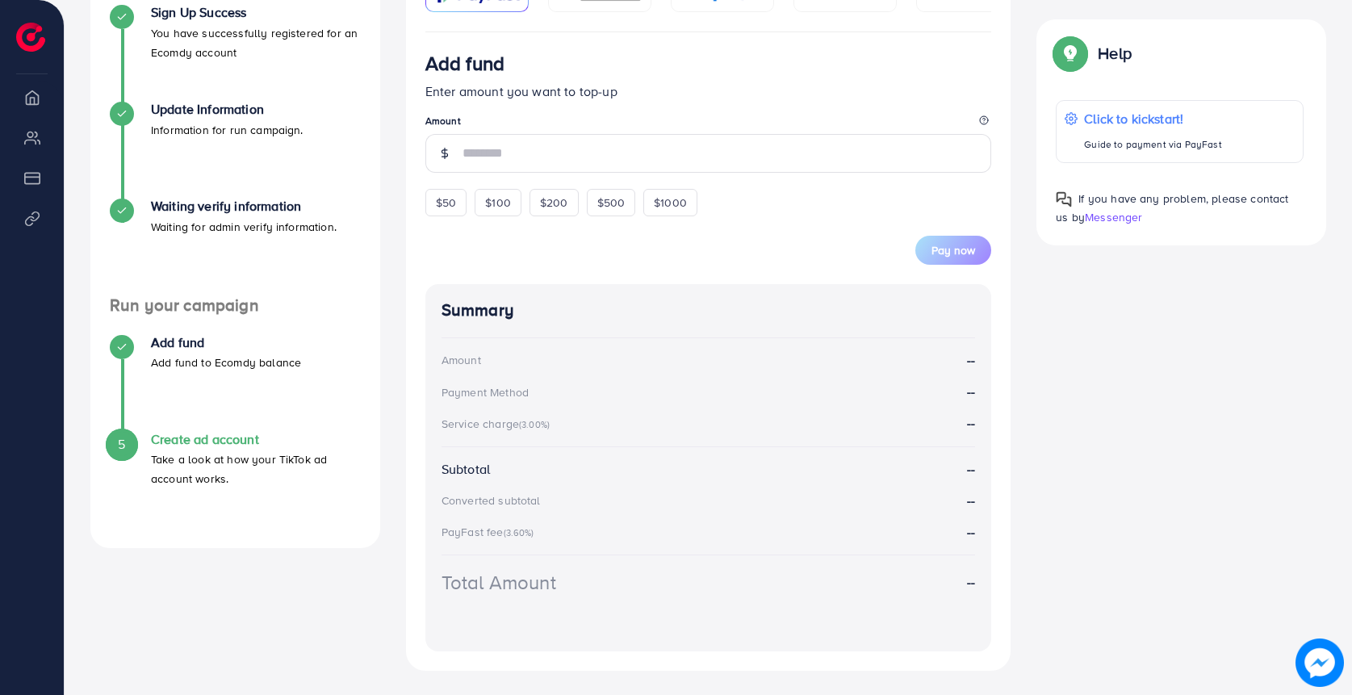
click at [185, 442] on h4 "Create ad account" at bounding box center [256, 439] width 210 height 15
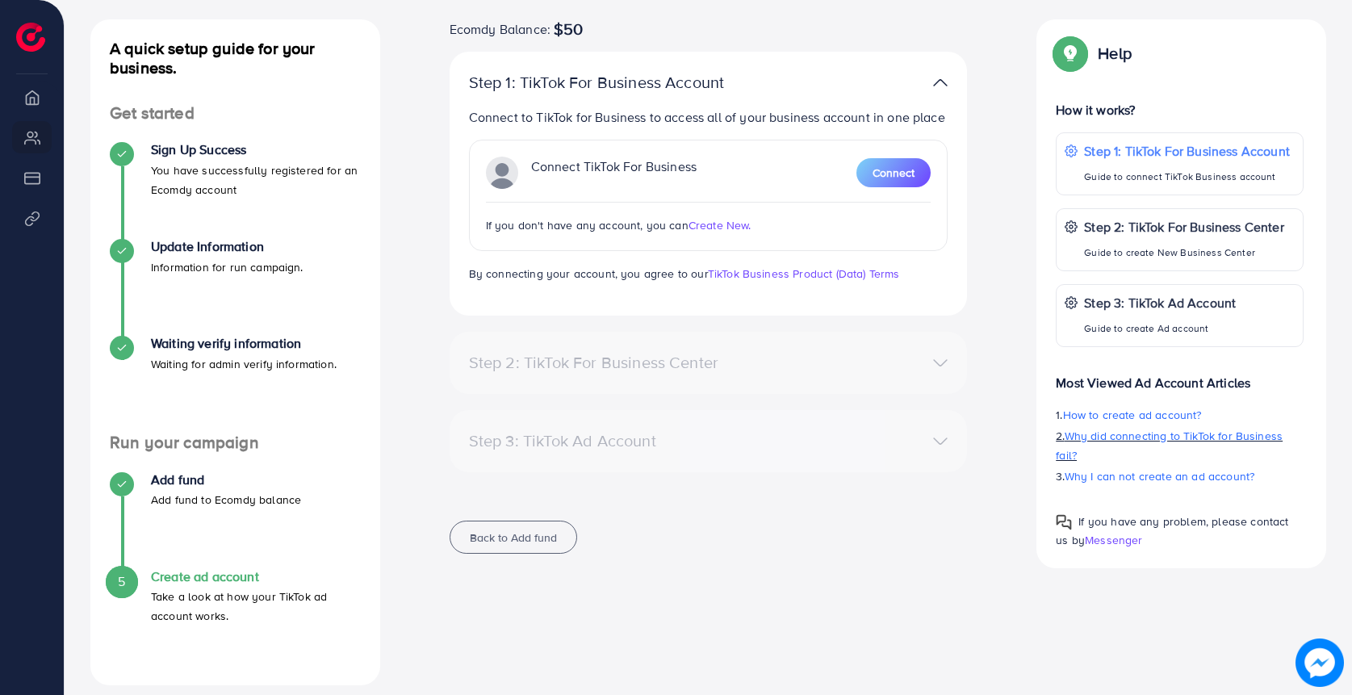
scroll to position [174, 0]
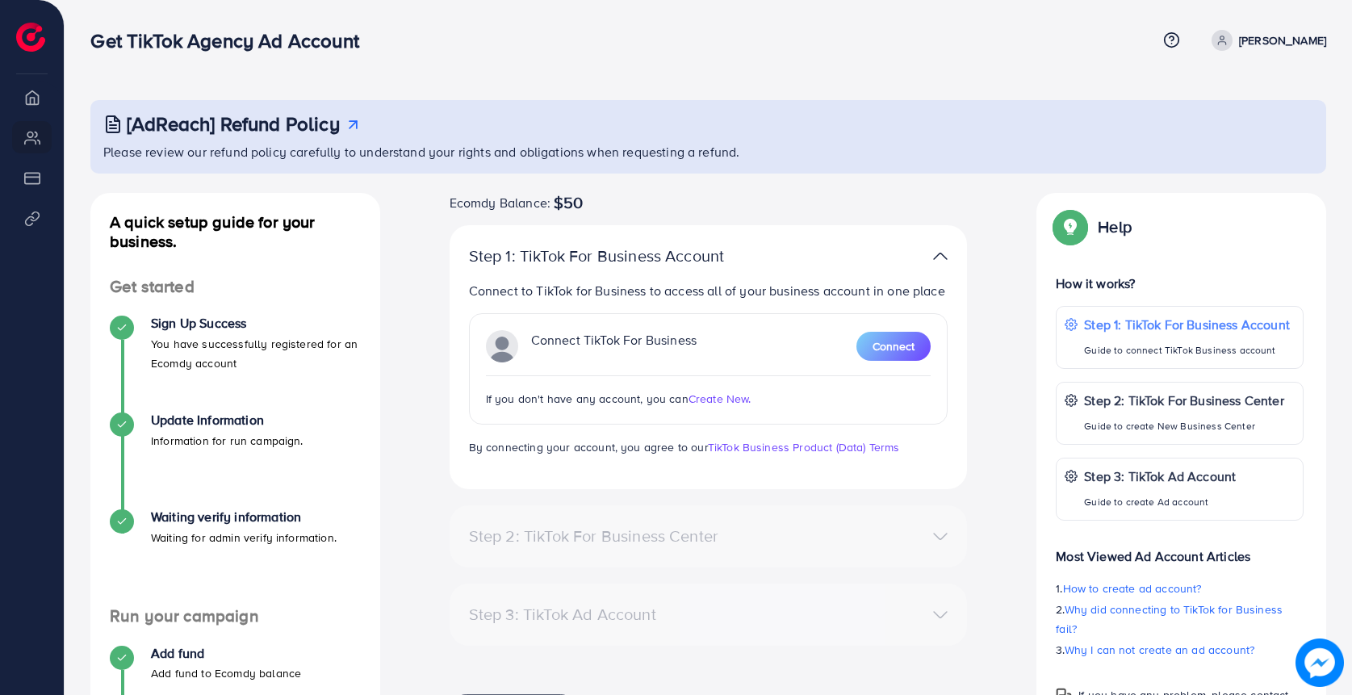
click at [1278, 44] on p "[PERSON_NAME]" at bounding box center [1282, 40] width 87 height 19
click at [1179, 44] on circle at bounding box center [1171, 40] width 15 height 15
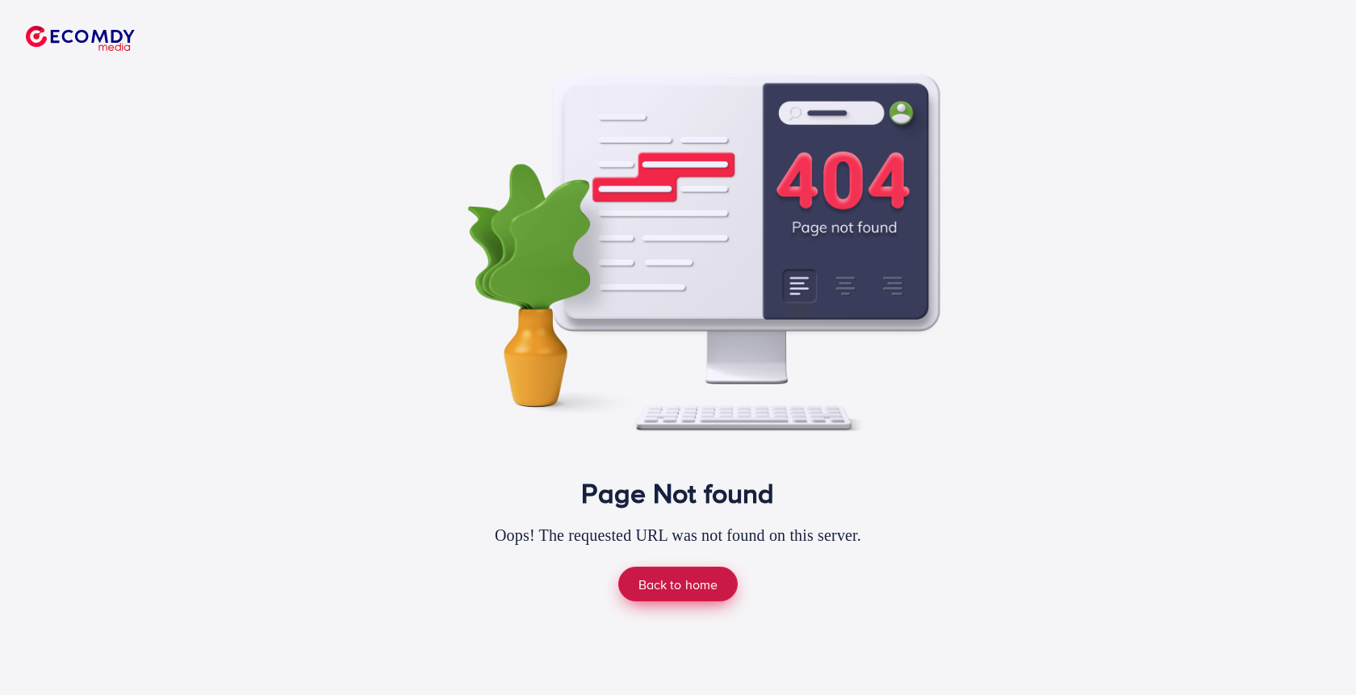
click at [687, 575] on link "Back to home" at bounding box center [678, 584] width 120 height 35
